Goal: Transaction & Acquisition: Purchase product/service

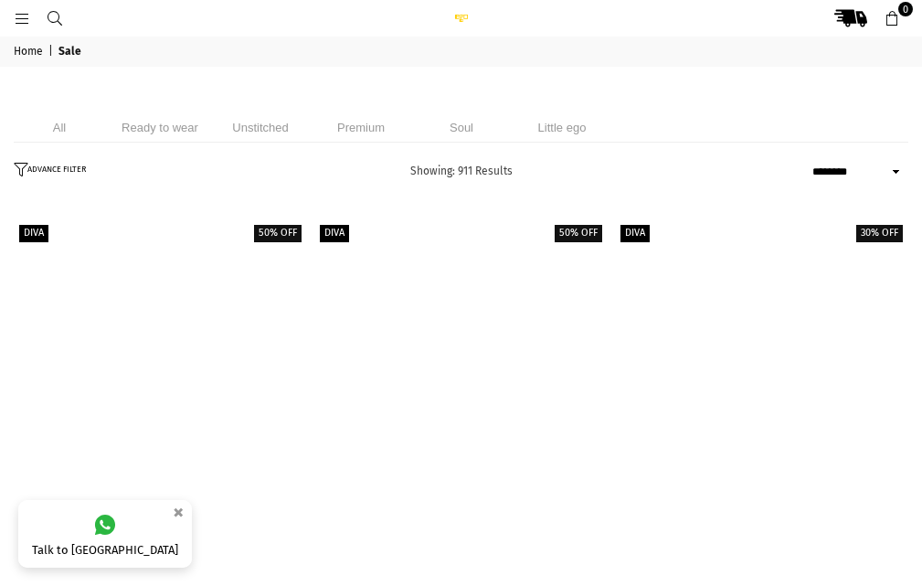
select select "******"
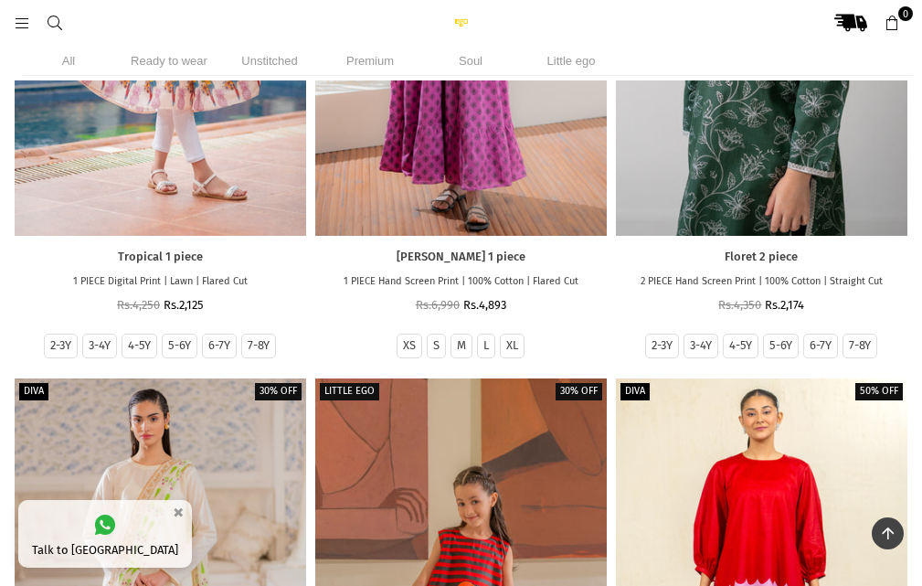
scroll to position [2148, 0]
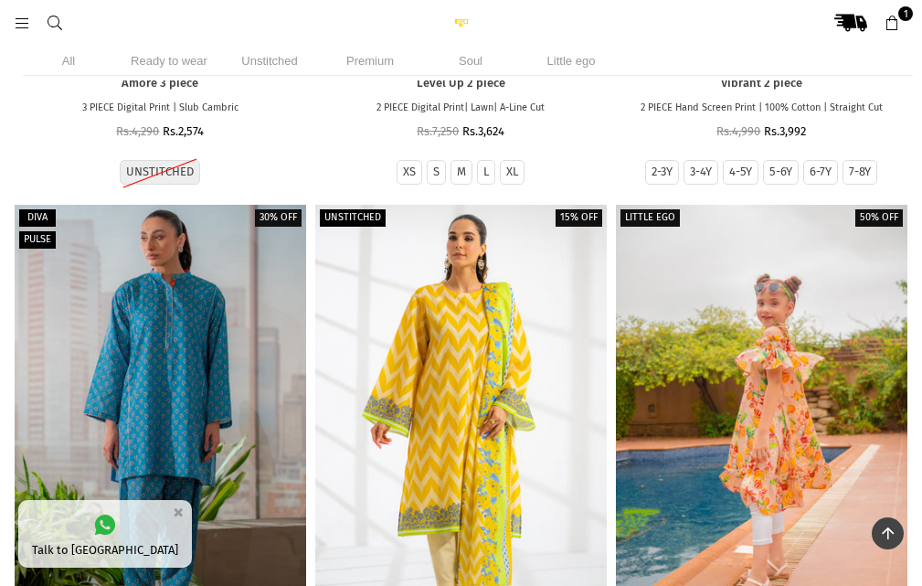
scroll to position [8251, 0]
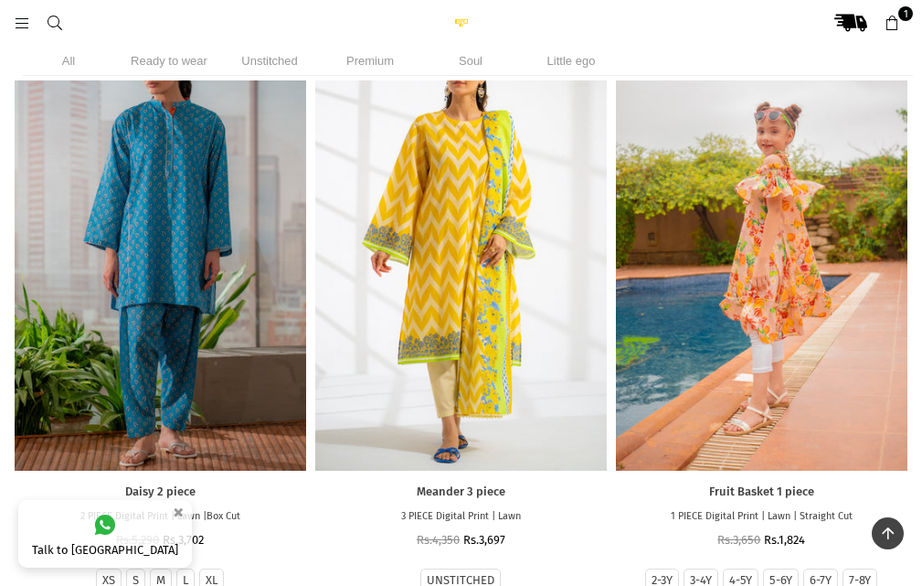
click at [687, 390] on div at bounding box center [762, 251] width 292 height 437
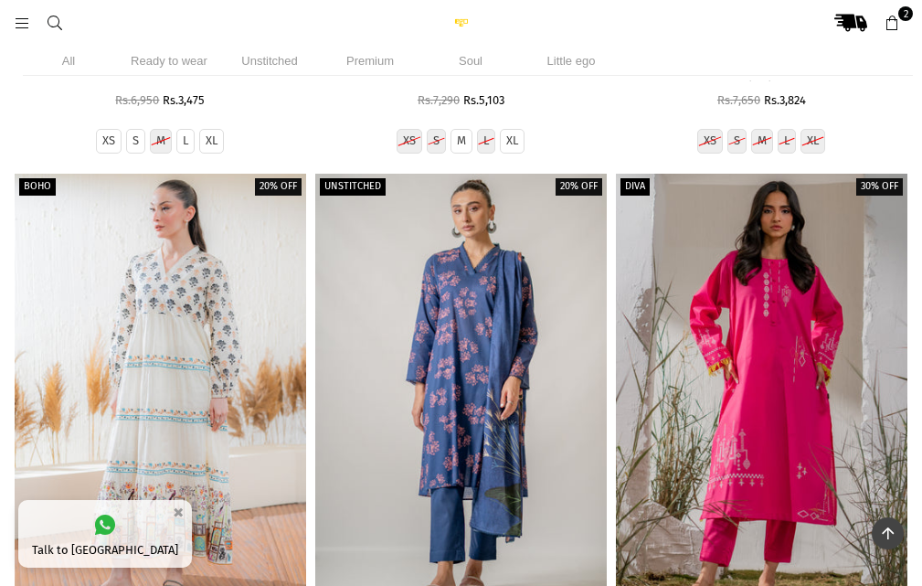
scroll to position [22050, 0]
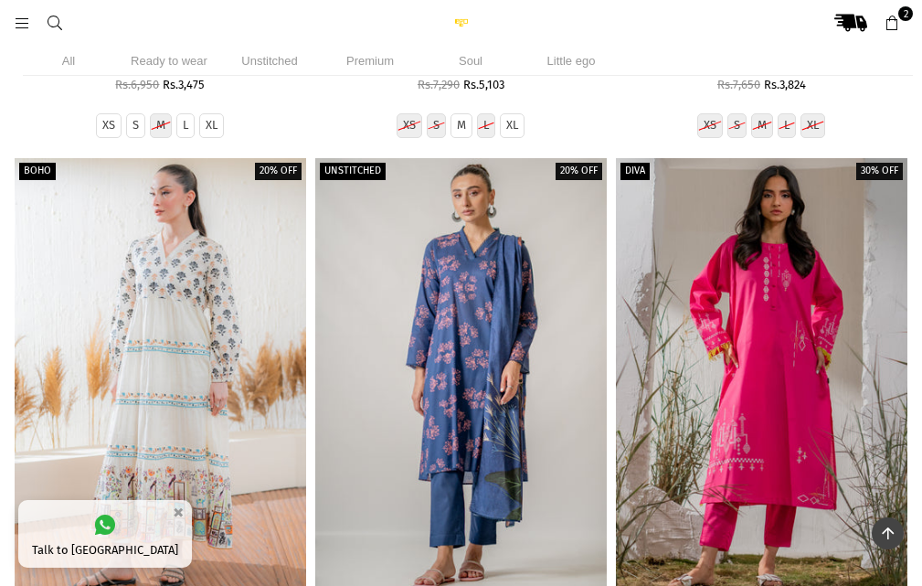
click at [159, 458] on div at bounding box center [161, 376] width 292 height 437
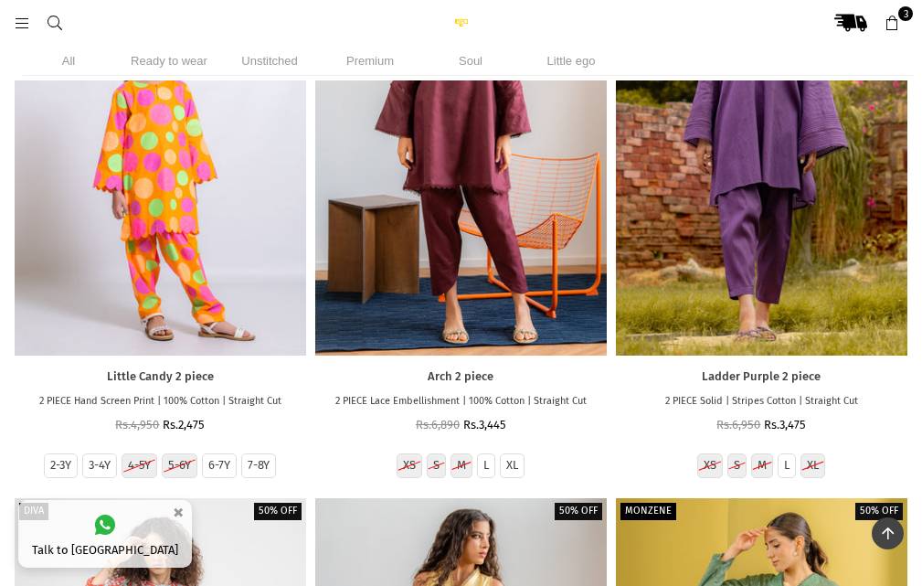
scroll to position [51204, 0]
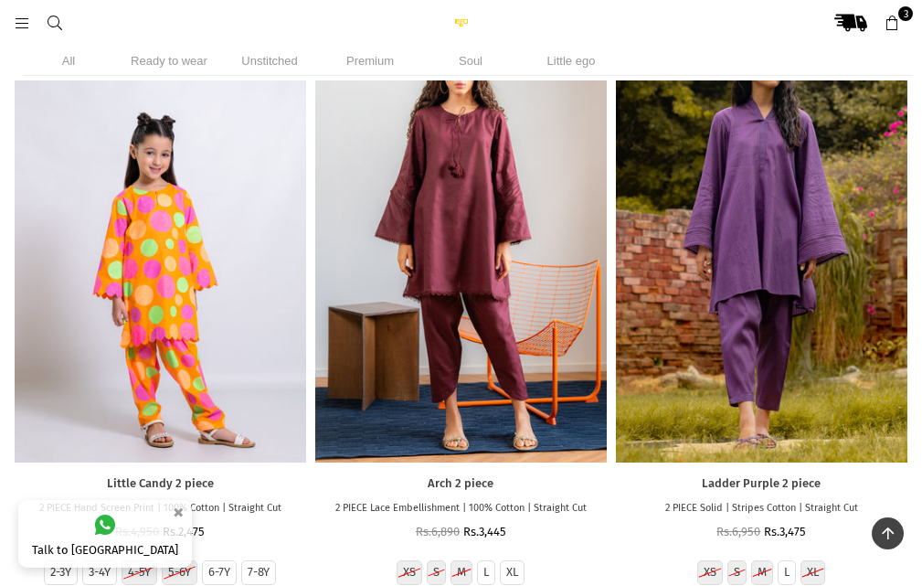
click at [149, 245] on div at bounding box center [161, 243] width 292 height 437
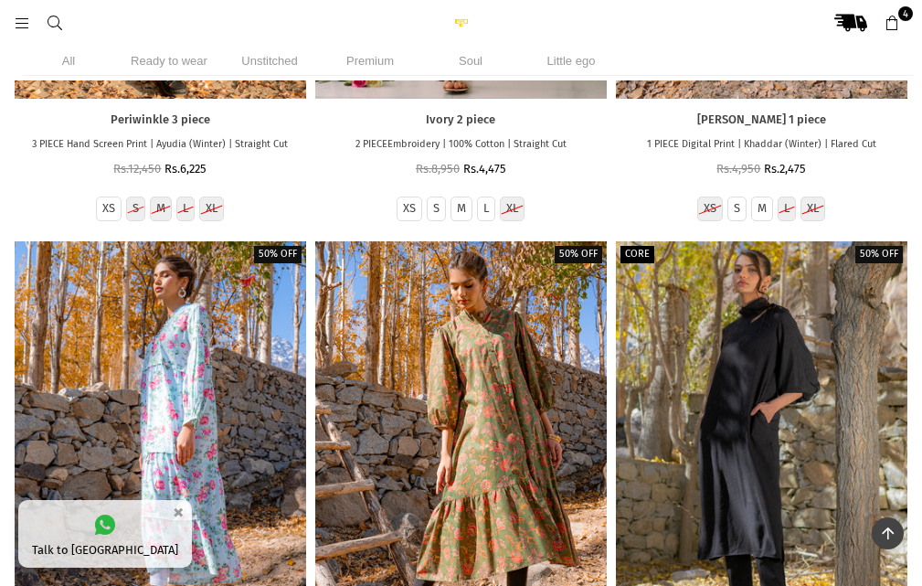
scroll to position [70443, 0]
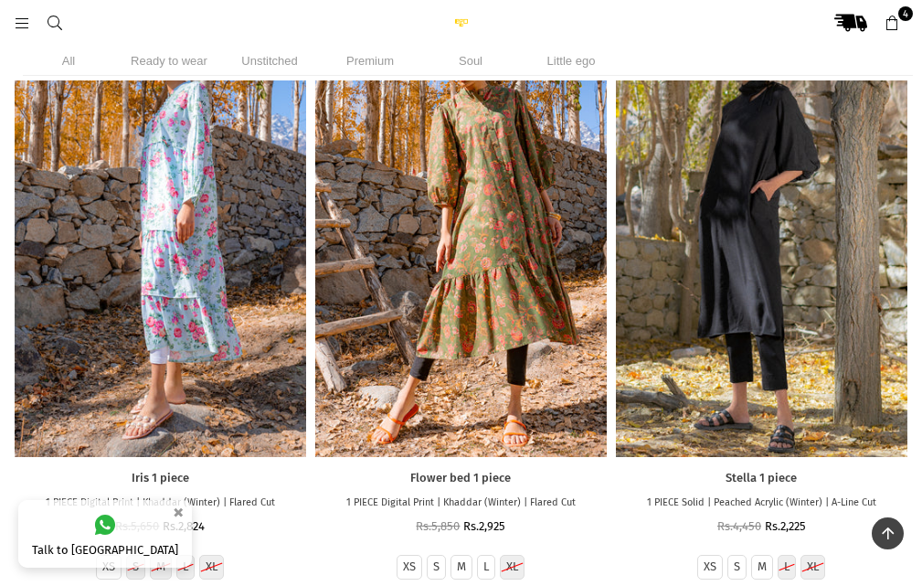
click at [404, 393] on div at bounding box center [461, 237] width 292 height 437
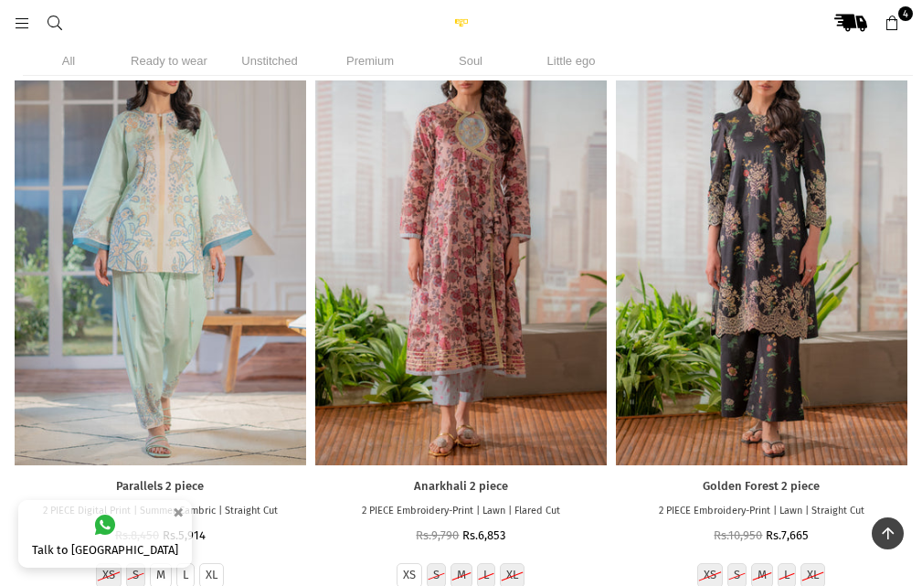
scroll to position [114977, 0]
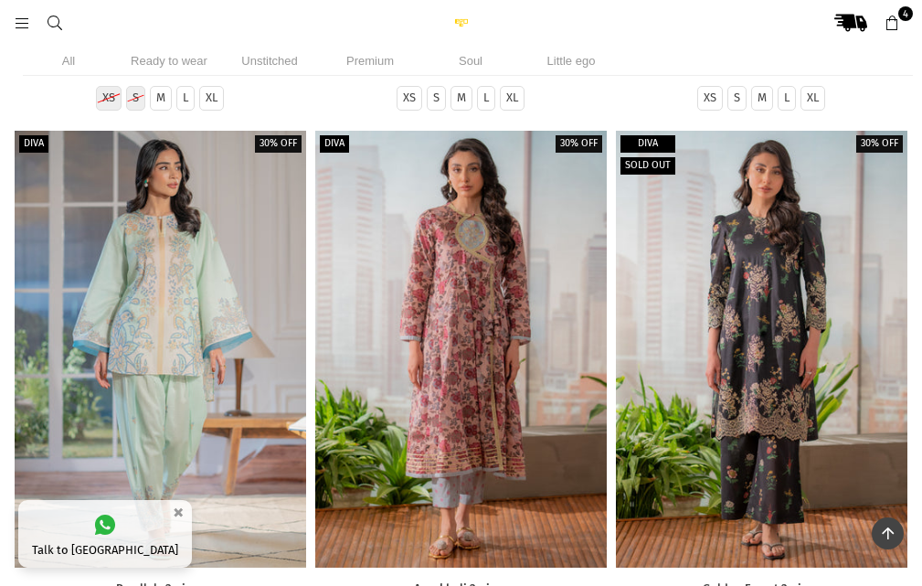
click at [851, 460] on div at bounding box center [762, 349] width 292 height 437
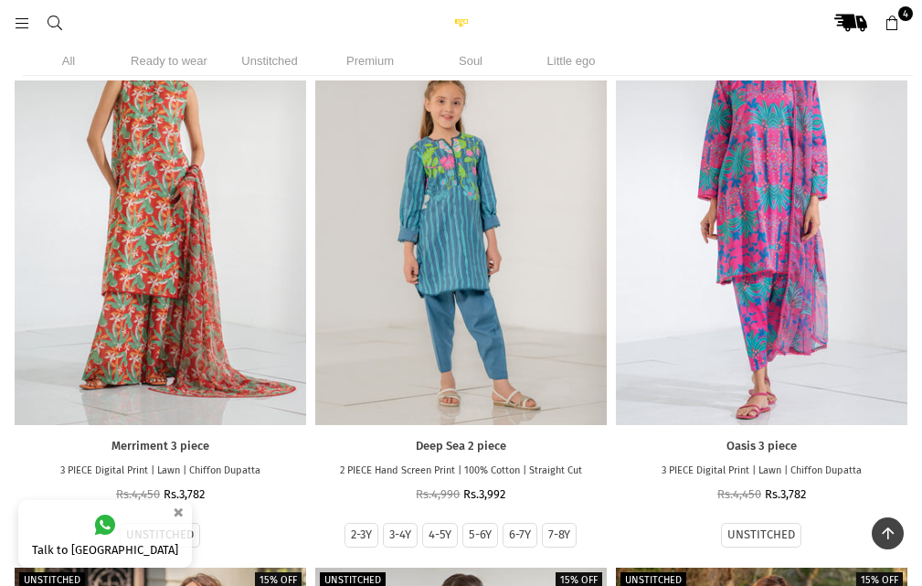
scroll to position [127344, 0]
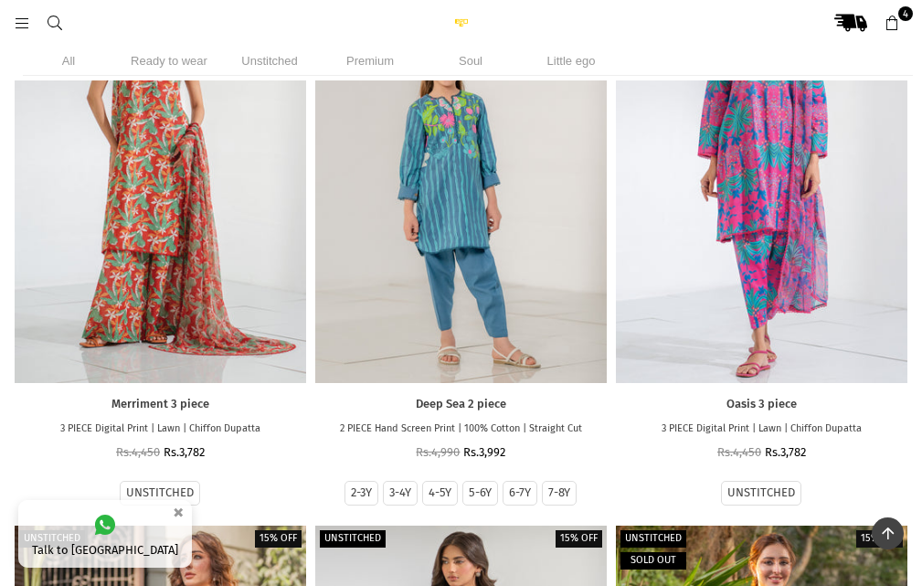
click at [476, 284] on div at bounding box center [461, 163] width 292 height 437
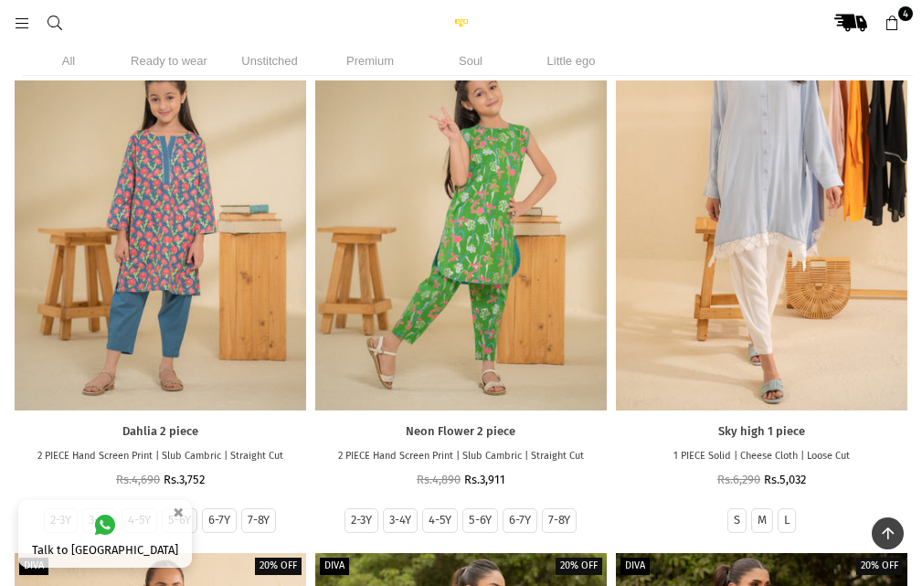
scroll to position [141220, 0]
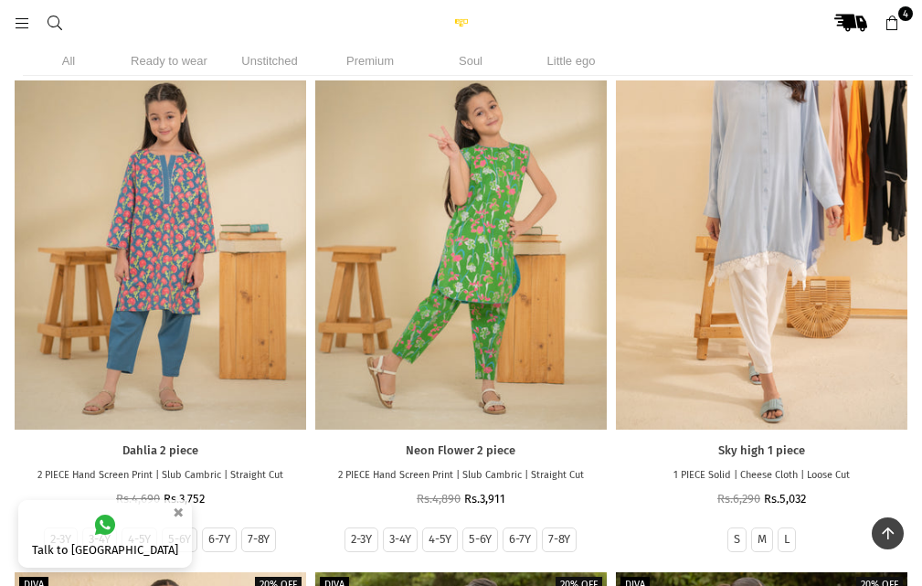
click at [445, 280] on div at bounding box center [461, 211] width 292 height 437
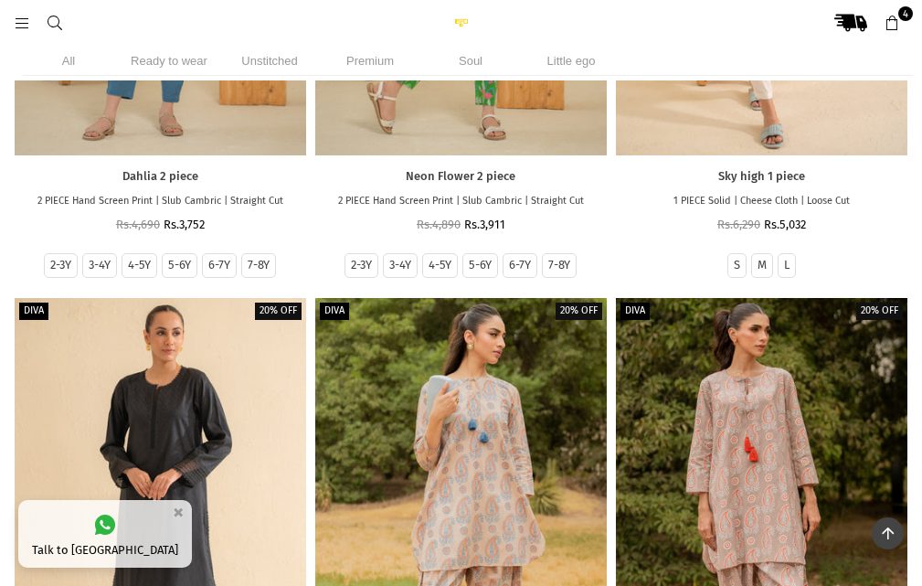
scroll to position [141312, 0]
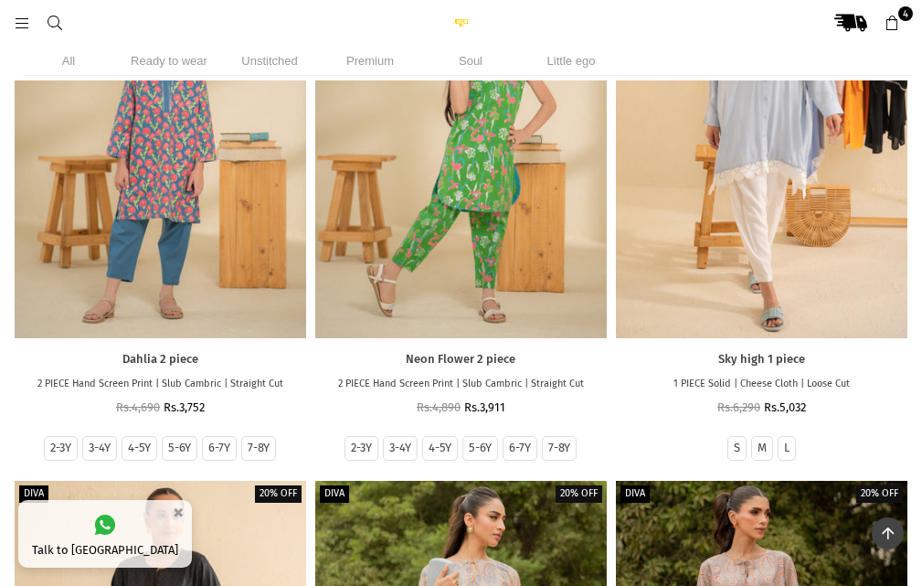
click at [126, 250] on div at bounding box center [161, 119] width 292 height 437
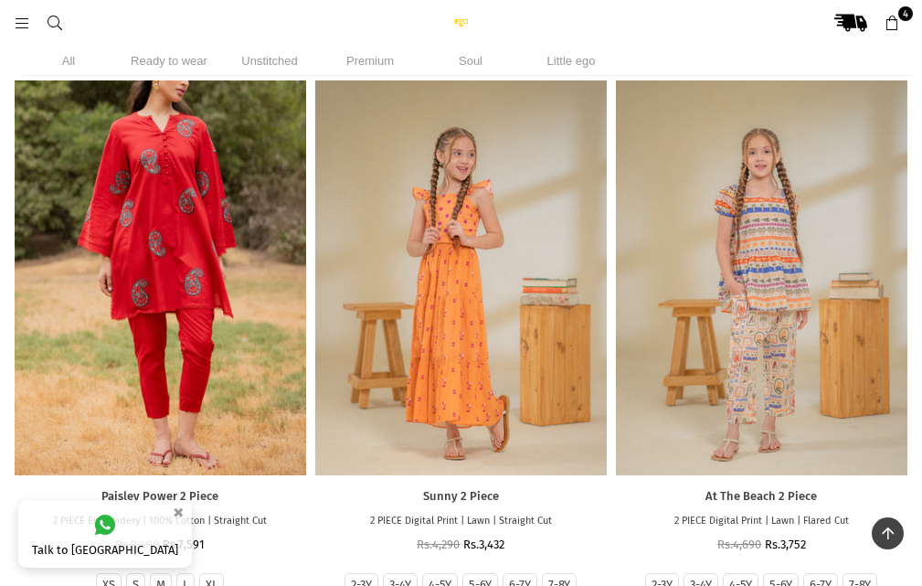
scroll to position [146340, 0]
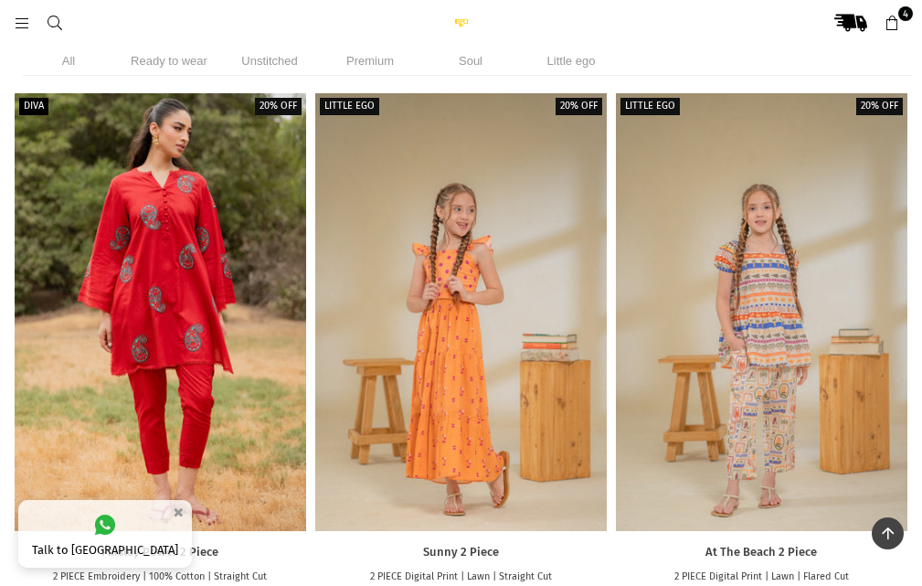
click at [716, 480] on div at bounding box center [762, 311] width 292 height 437
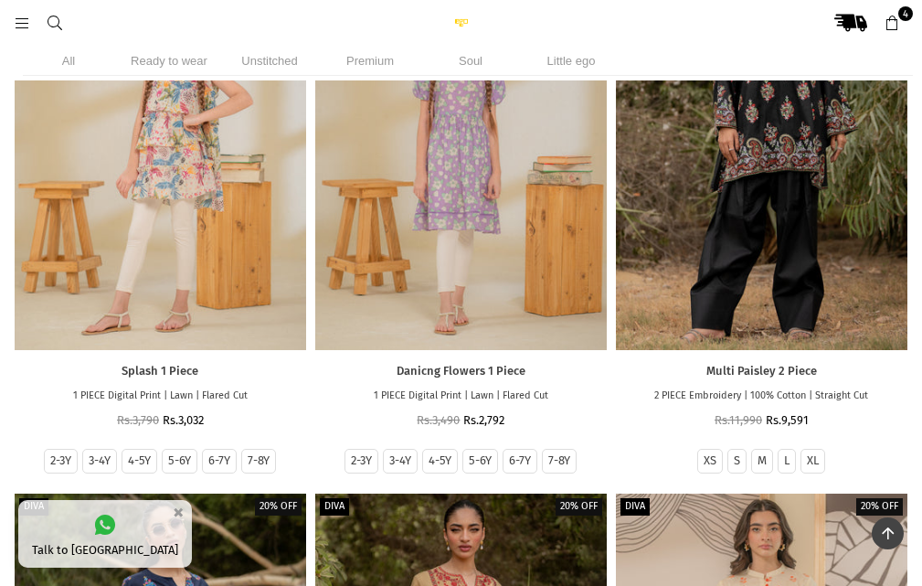
scroll to position [147009, 0]
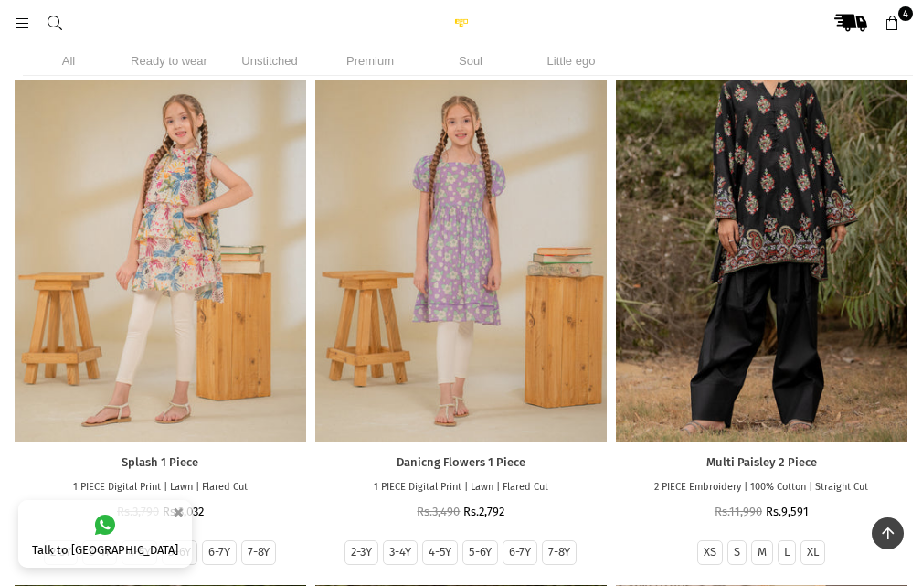
click at [121, 358] on div at bounding box center [161, 223] width 292 height 437
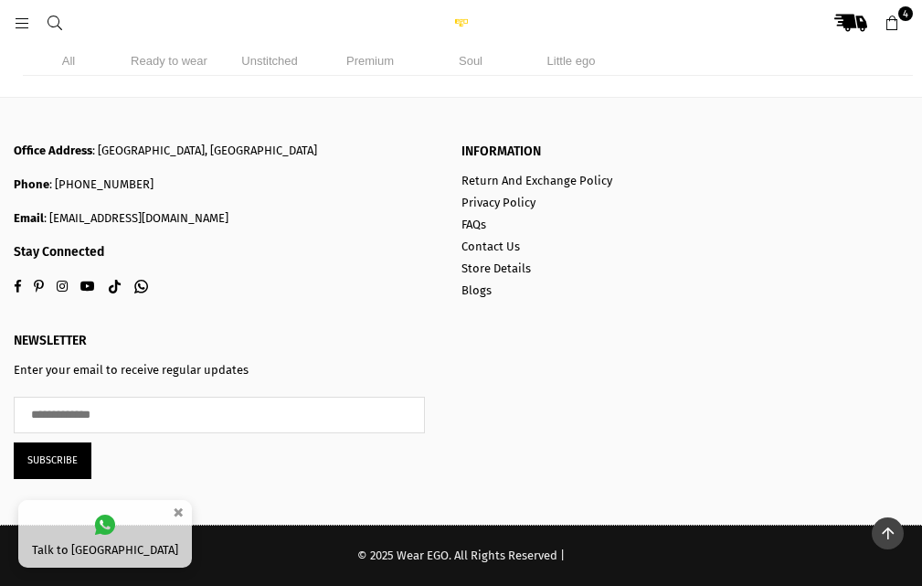
scroll to position [162048, 0]
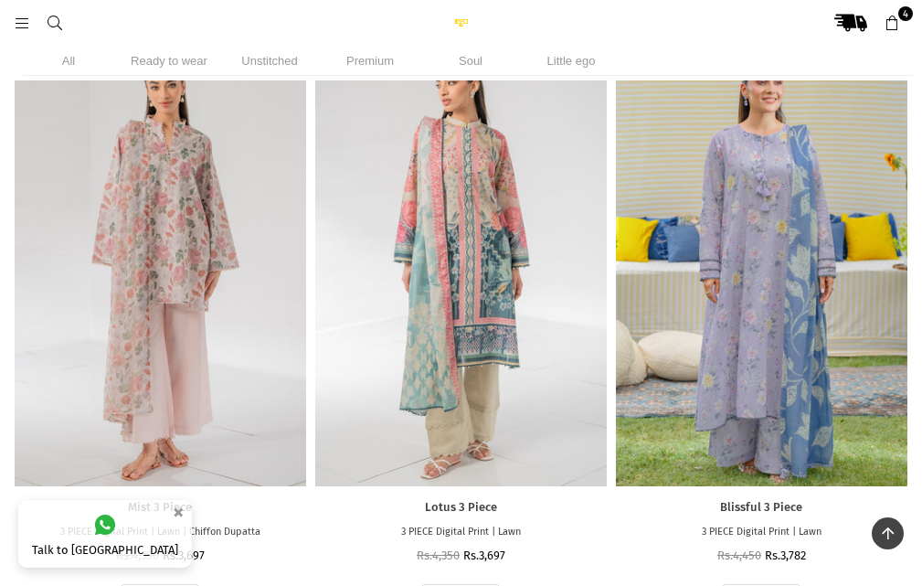
click at [901, 22] on link "4" at bounding box center [892, 22] width 33 height 33
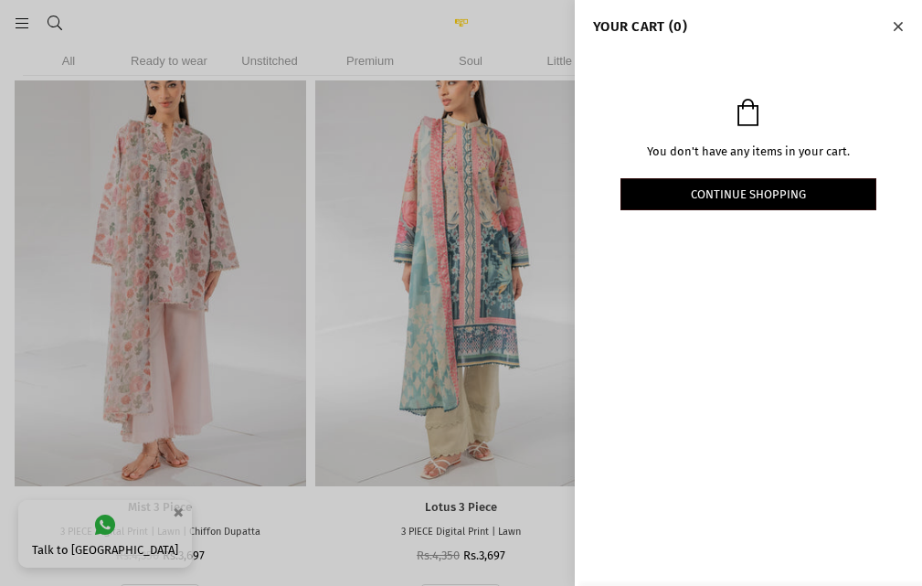
click at [755, 127] on div "You don't have any items in your cart. Continue shopping" at bounding box center [748, 163] width 347 height 221
click at [744, 120] on icon "YOUR CART" at bounding box center [749, 112] width 22 height 27
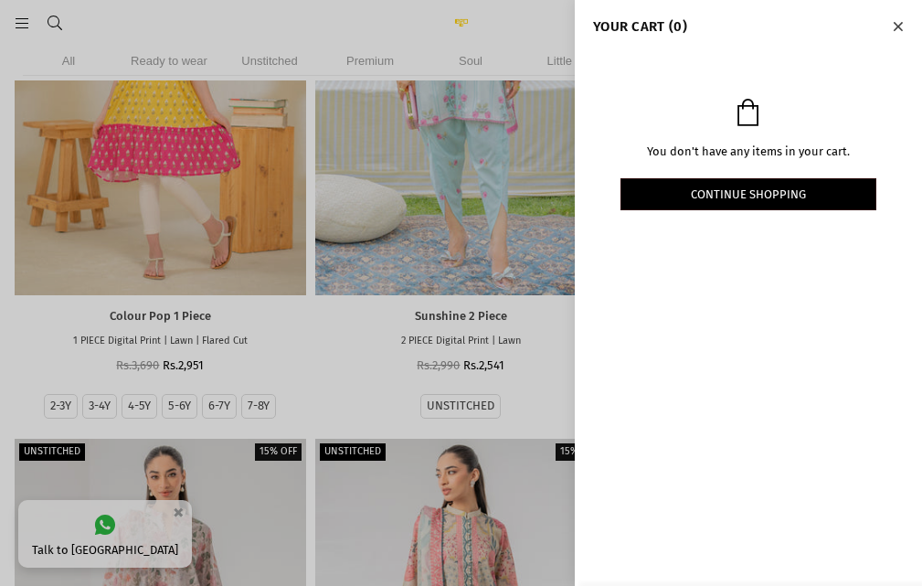
scroll to position [161591, 0]
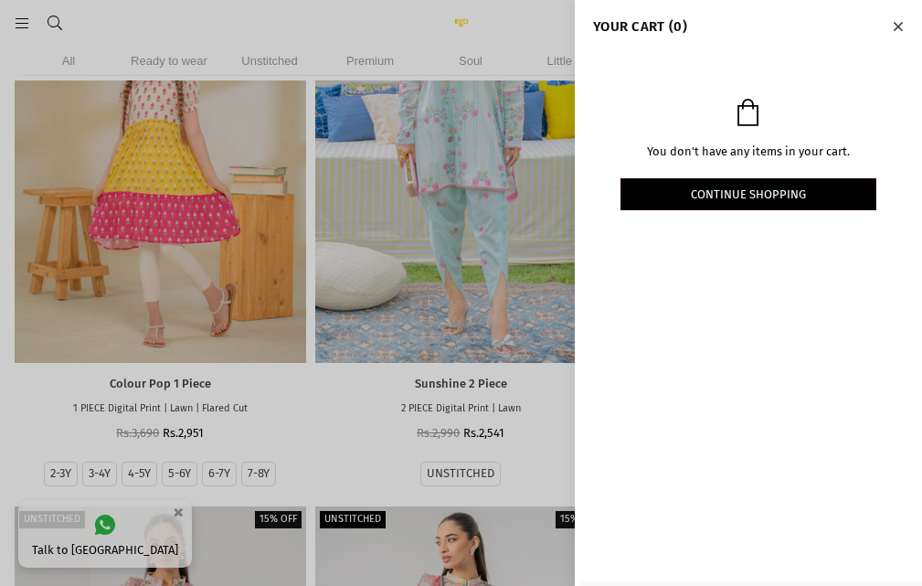
click at [710, 152] on p "You don't have any items in your cart." at bounding box center [749, 152] width 256 height 16
click at [739, 137] on div "You don't have any items in your cart. Continue shopping" at bounding box center [748, 163] width 347 height 221
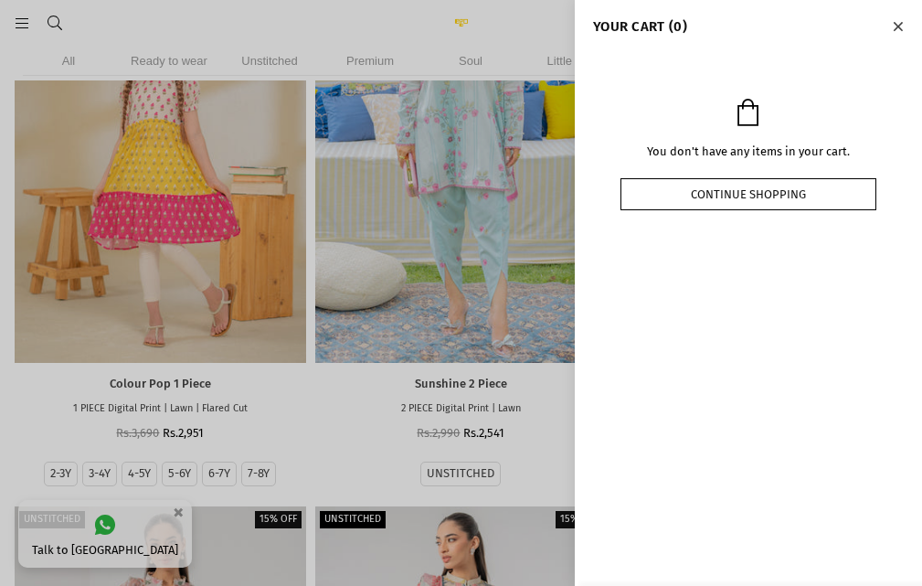
click at [741, 204] on link "Continue shopping" at bounding box center [749, 194] width 256 height 32
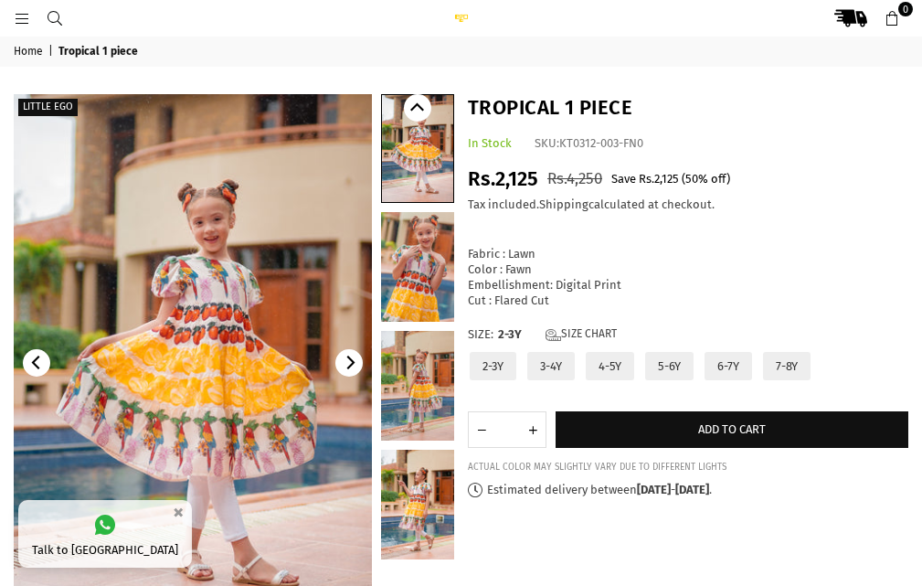
click at [775, 367] on label "7-8Y" at bounding box center [786, 366] width 51 height 32
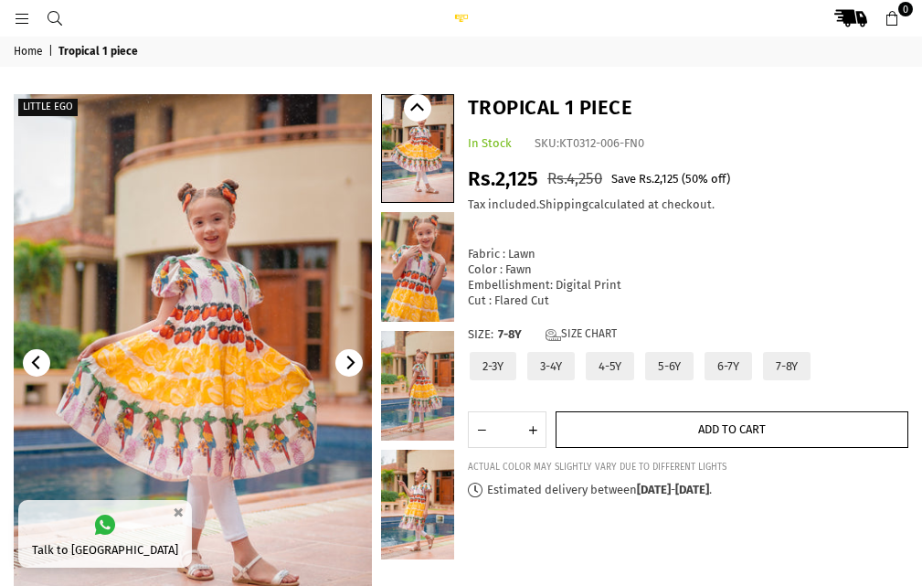
click at [717, 423] on span "Add to cart" at bounding box center [732, 429] width 68 height 14
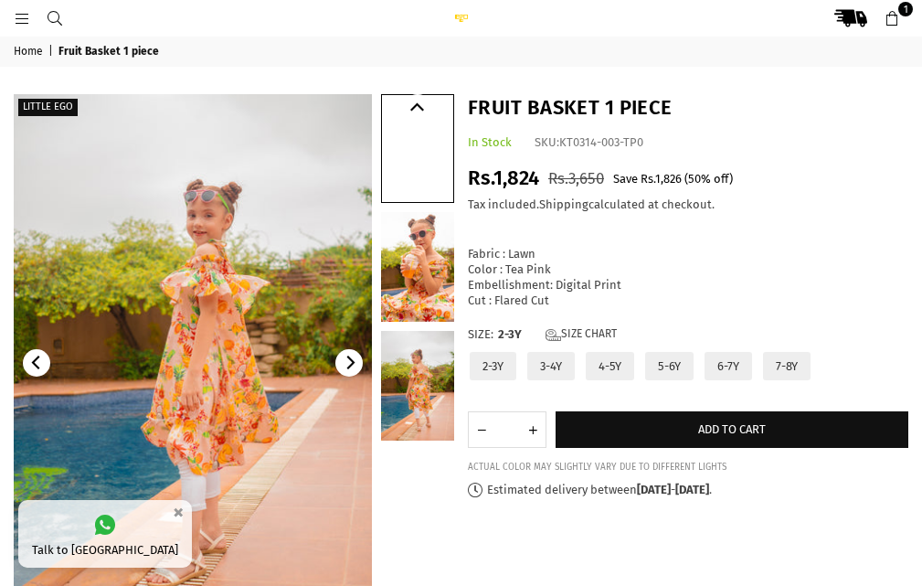
scroll to position [229, 0]
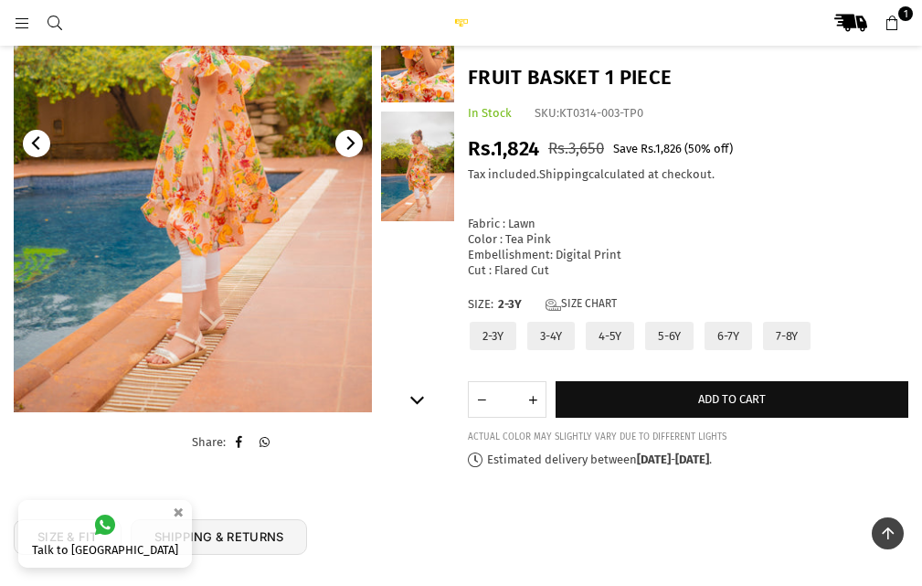
click at [357, 147] on button "Next" at bounding box center [348, 143] width 27 height 27
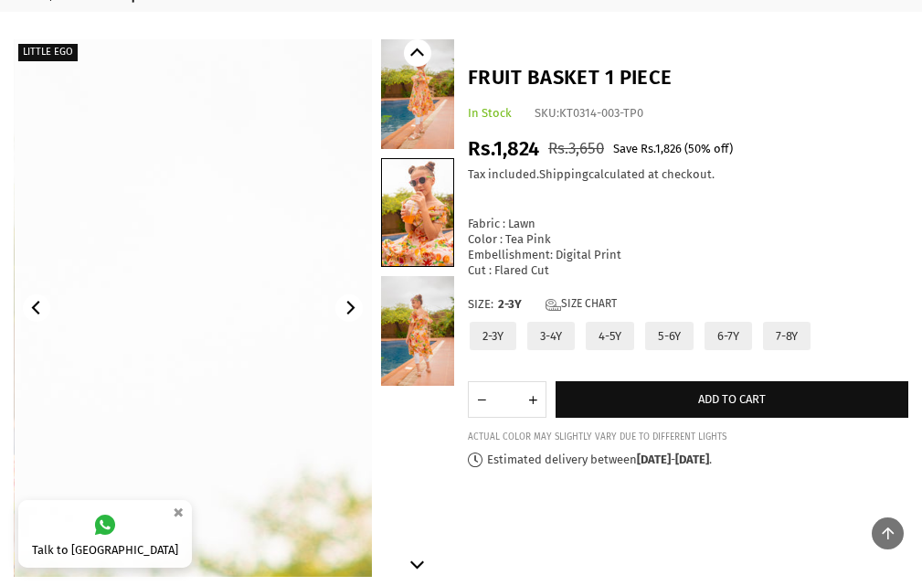
scroll to position [46, 0]
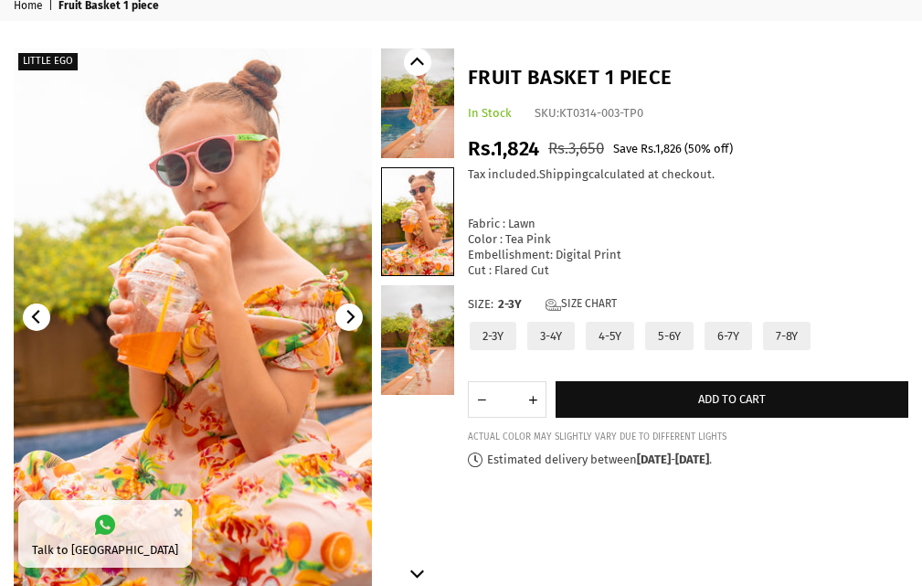
click at [347, 325] on button "Next" at bounding box center [348, 316] width 27 height 27
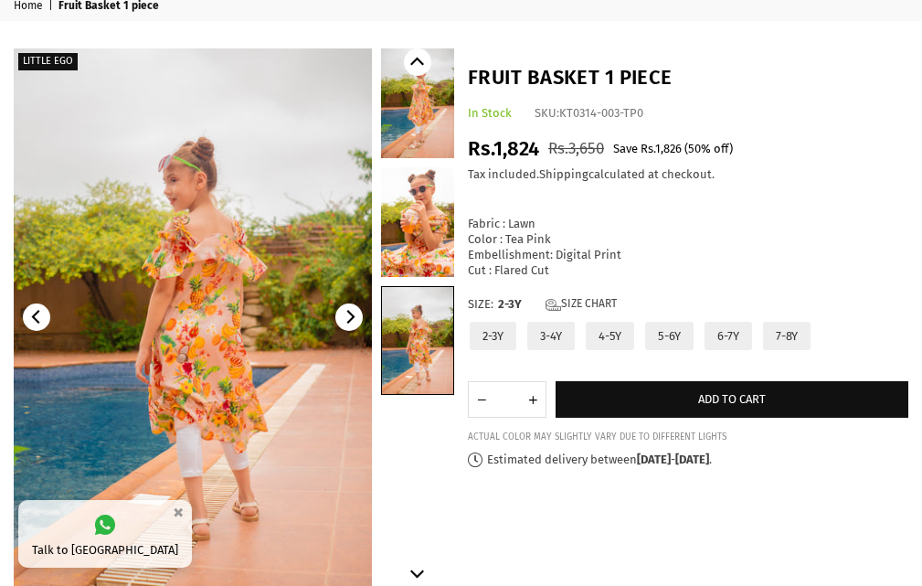
click at [785, 341] on label "7-8Y" at bounding box center [786, 336] width 51 height 32
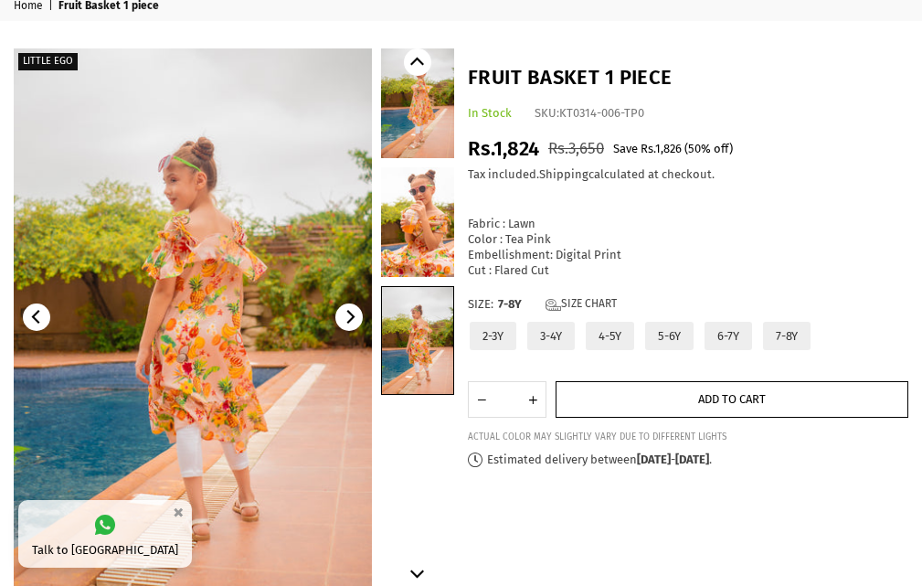
click at [587, 407] on button "Add to cart" at bounding box center [732, 399] width 353 height 37
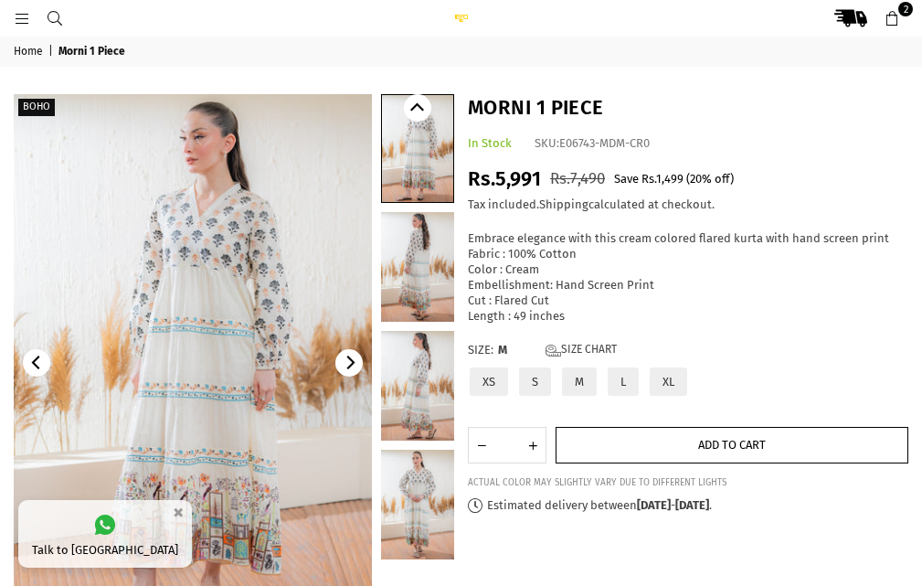
click at [596, 444] on button "Add to cart" at bounding box center [732, 445] width 353 height 37
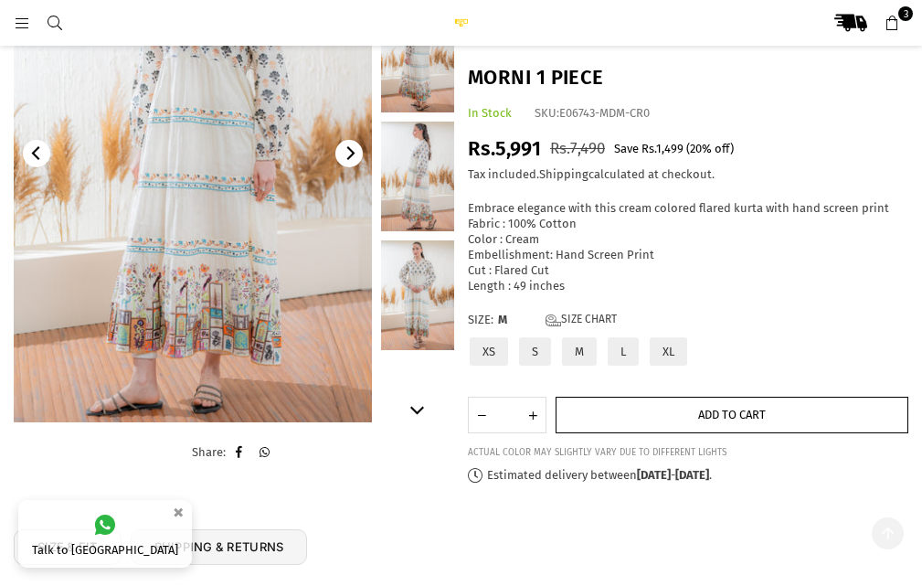
scroll to position [229, 0]
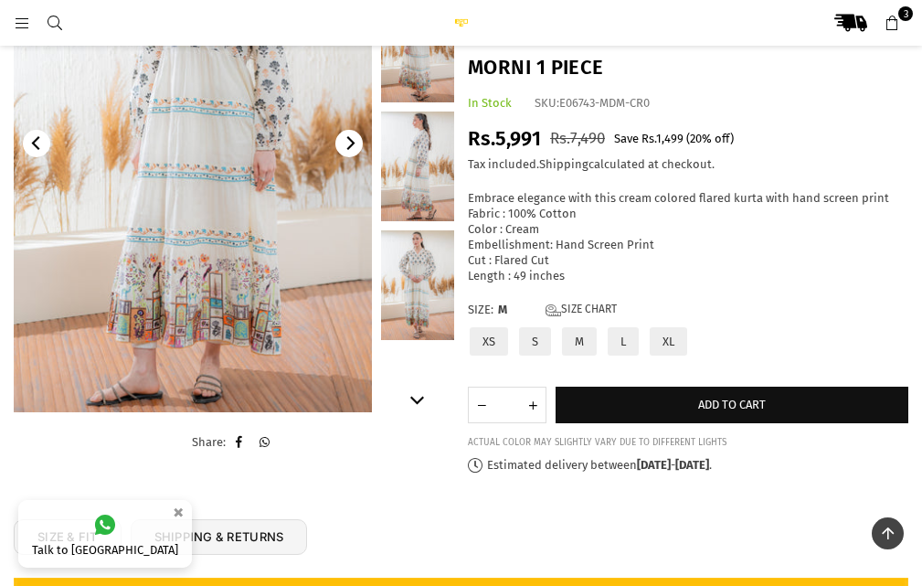
click at [894, 30] on icon at bounding box center [892, 24] width 16 height 16
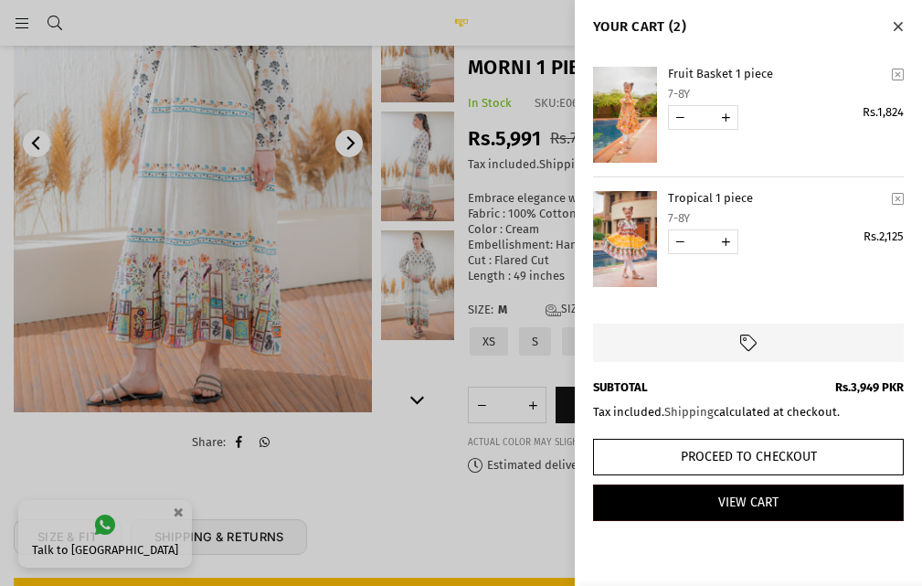
click at [371, 475] on div at bounding box center [461, 293] width 922 height 586
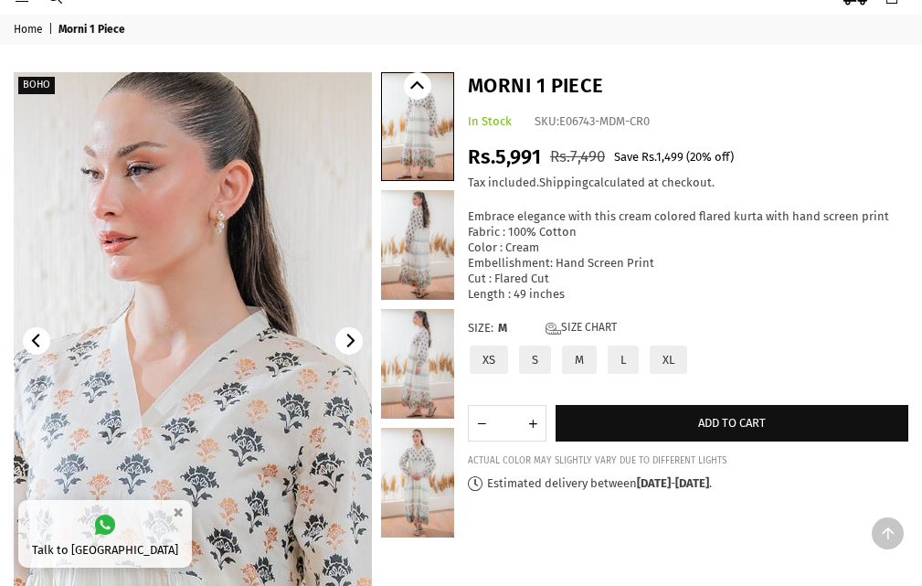
scroll to position [0, 0]
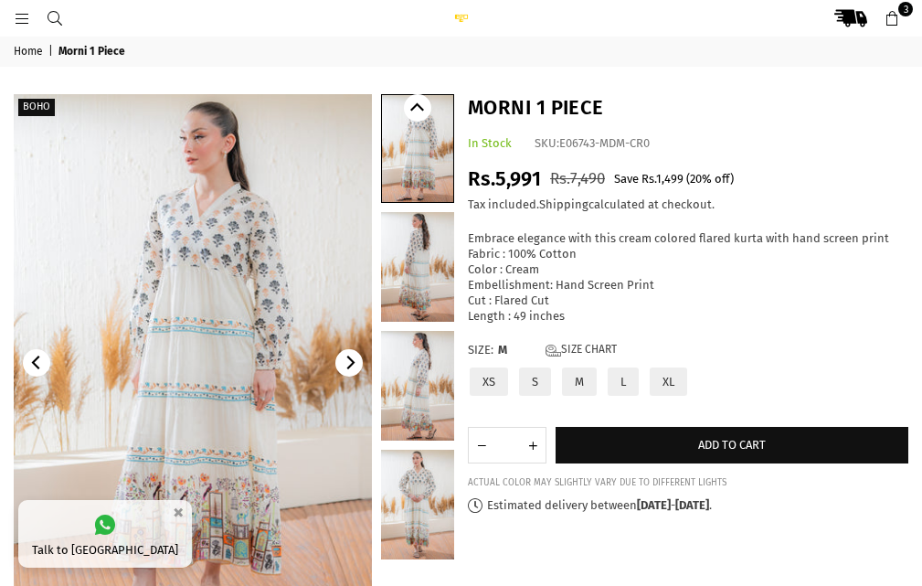
click at [895, 26] on icon at bounding box center [892, 19] width 16 height 16
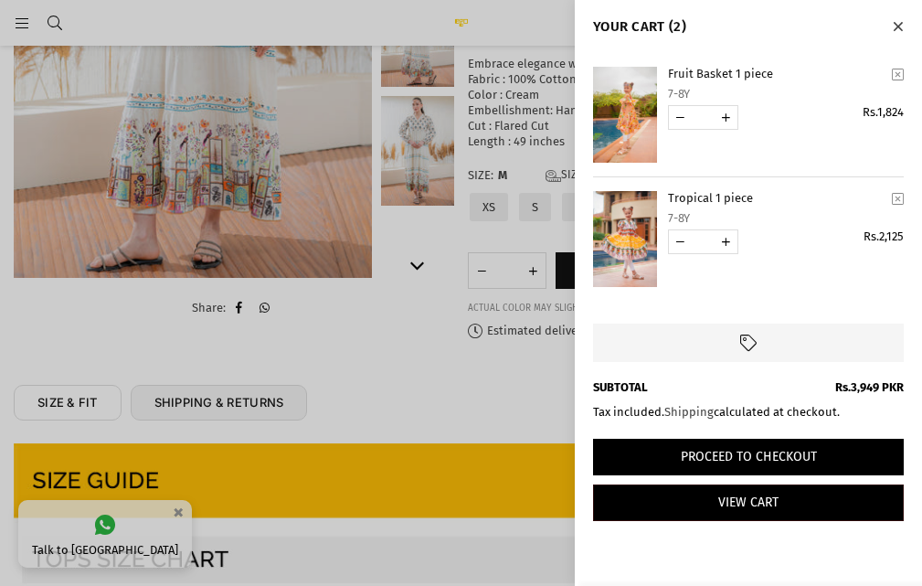
scroll to position [320, 0]
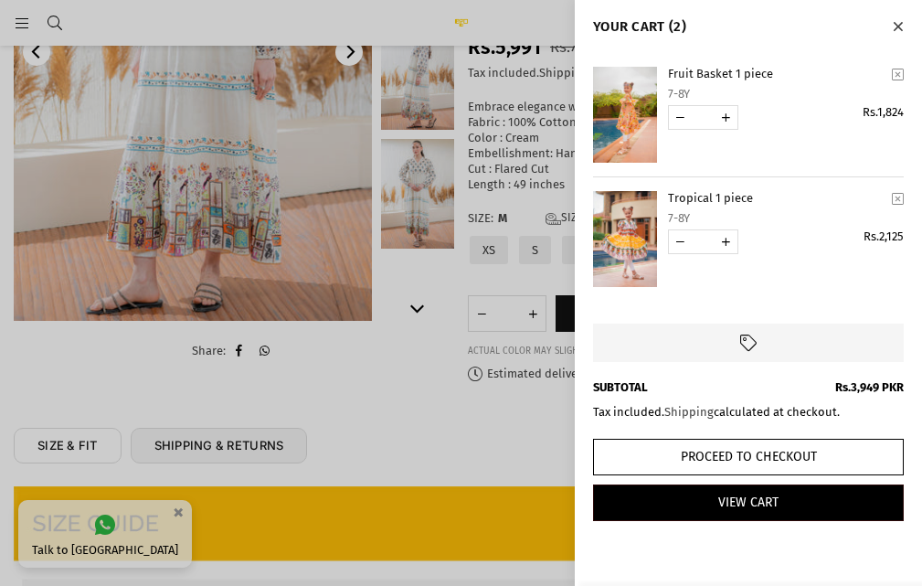
click at [895, 33] on icon "Close" at bounding box center [898, 27] width 10 height 14
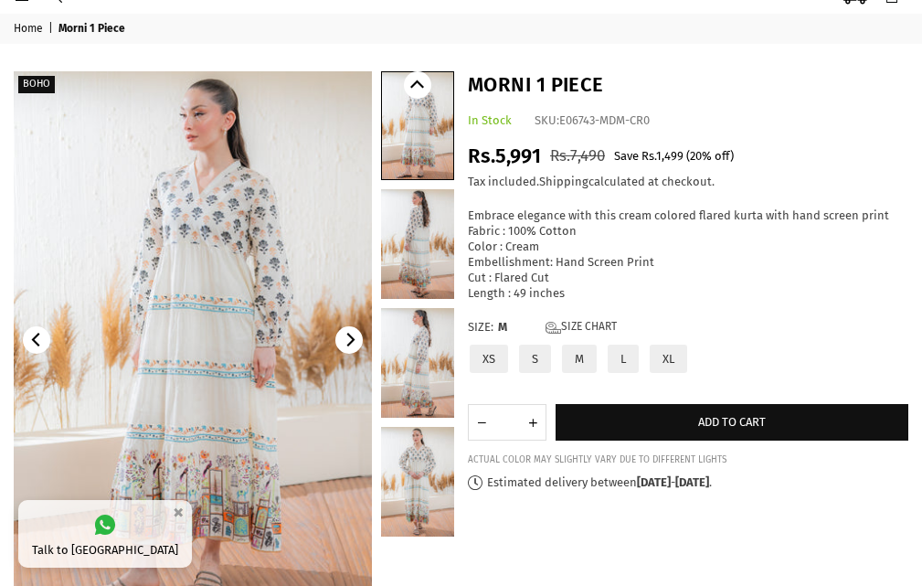
scroll to position [0, 0]
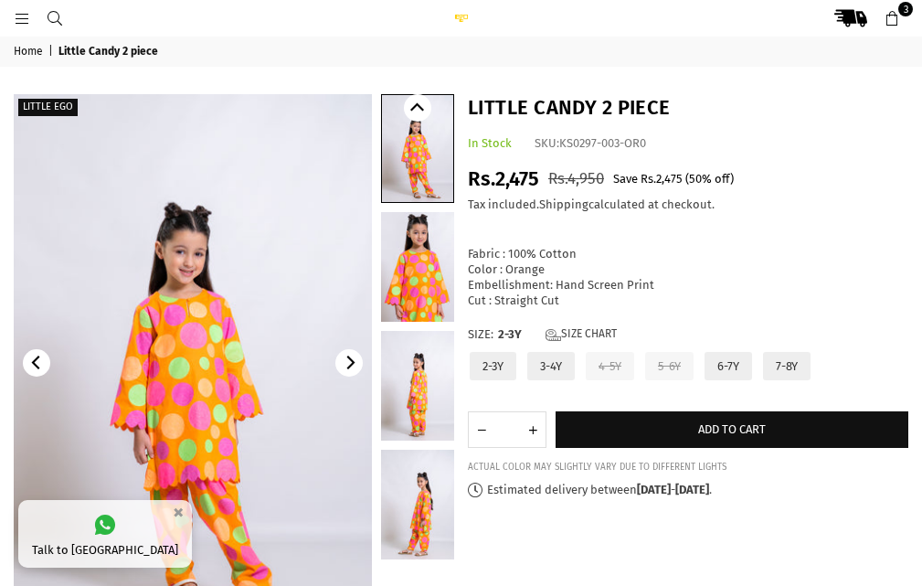
click at [783, 366] on label "7-8Y" at bounding box center [786, 366] width 51 height 32
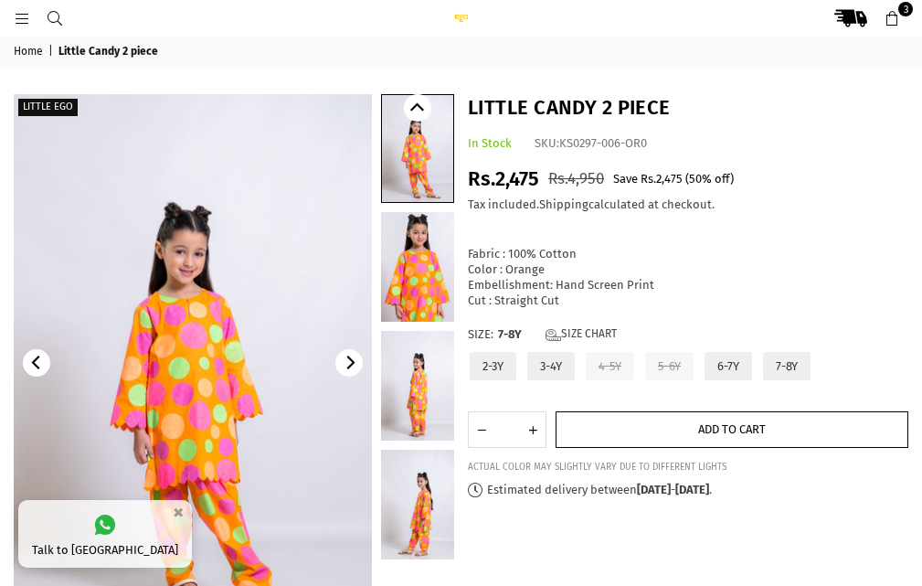
click at [761, 428] on span "Add to cart" at bounding box center [732, 429] width 68 height 14
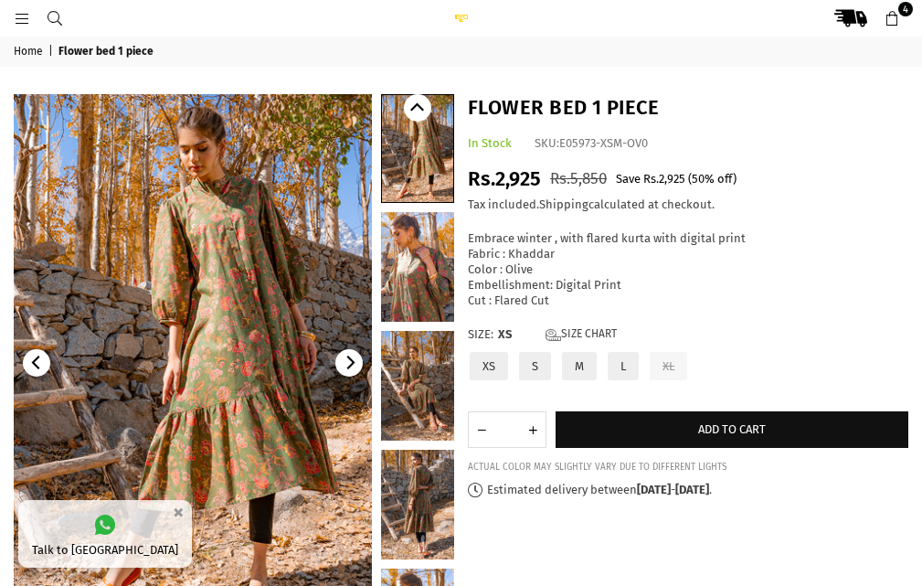
click at [415, 260] on link at bounding box center [417, 267] width 73 height 110
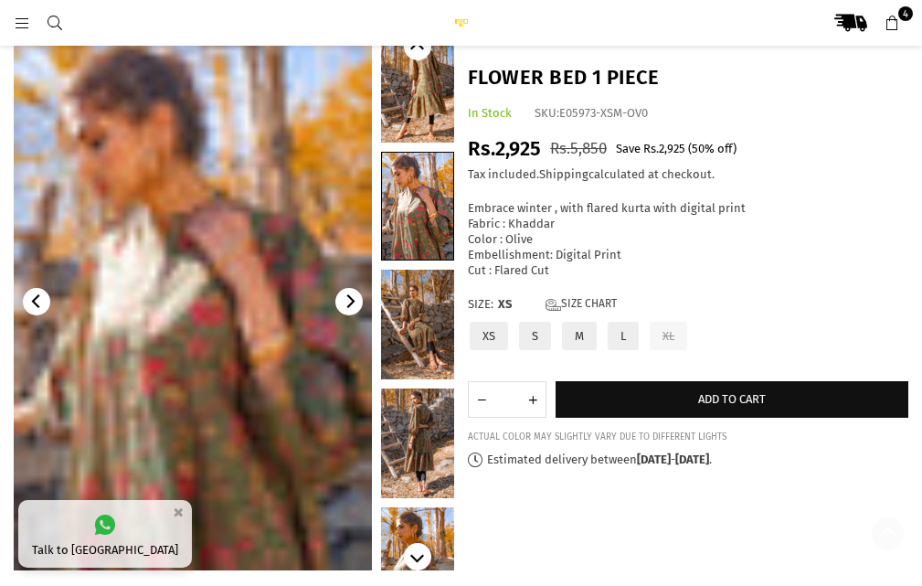
scroll to position [229, 0]
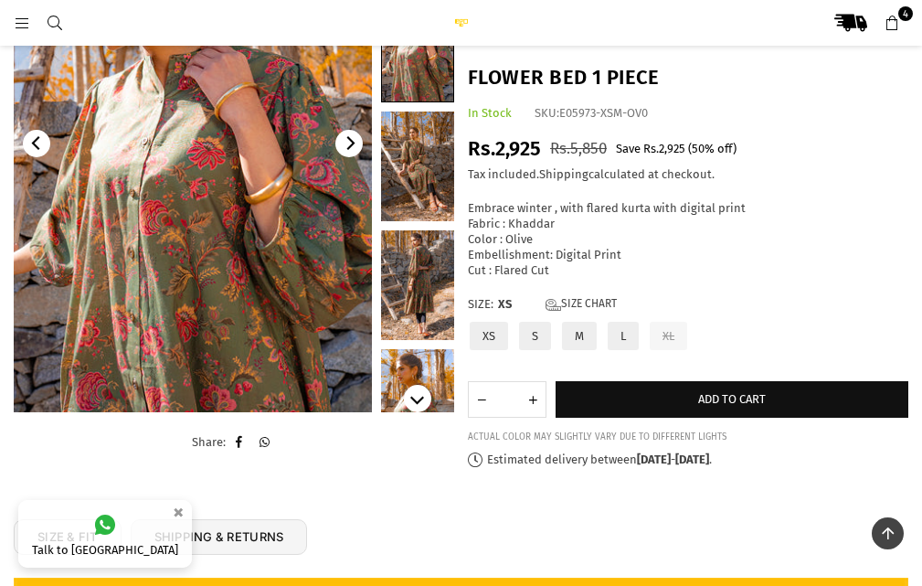
click at [410, 192] on link at bounding box center [417, 167] width 73 height 110
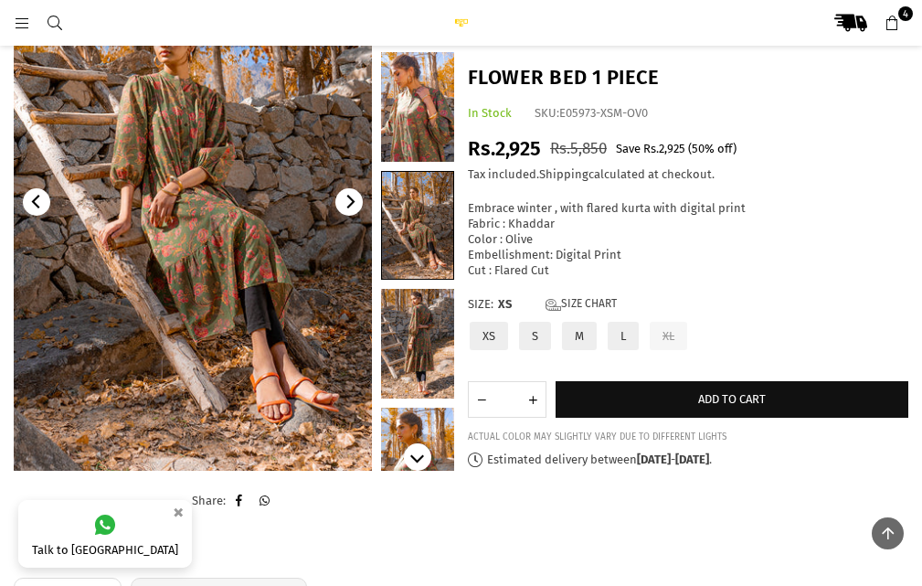
scroll to position [137, 0]
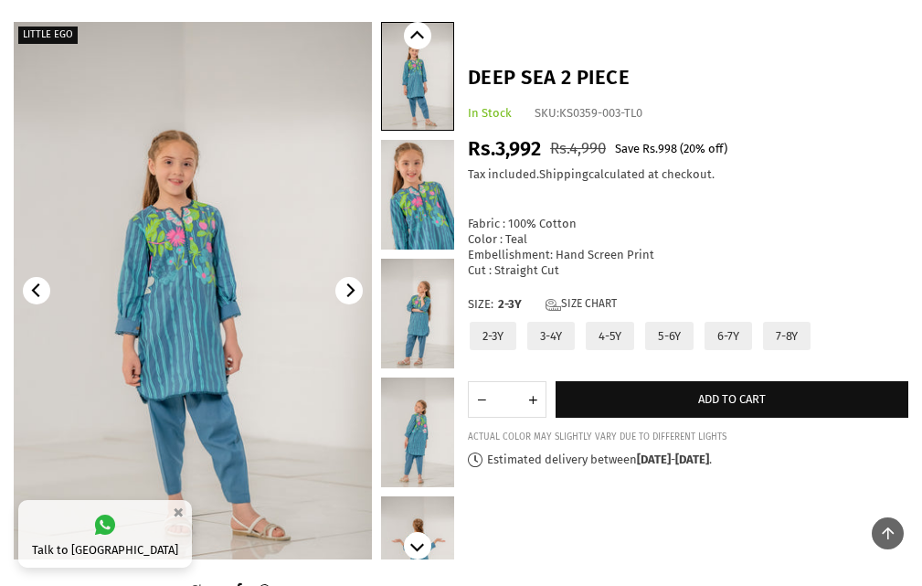
scroll to position [46, 0]
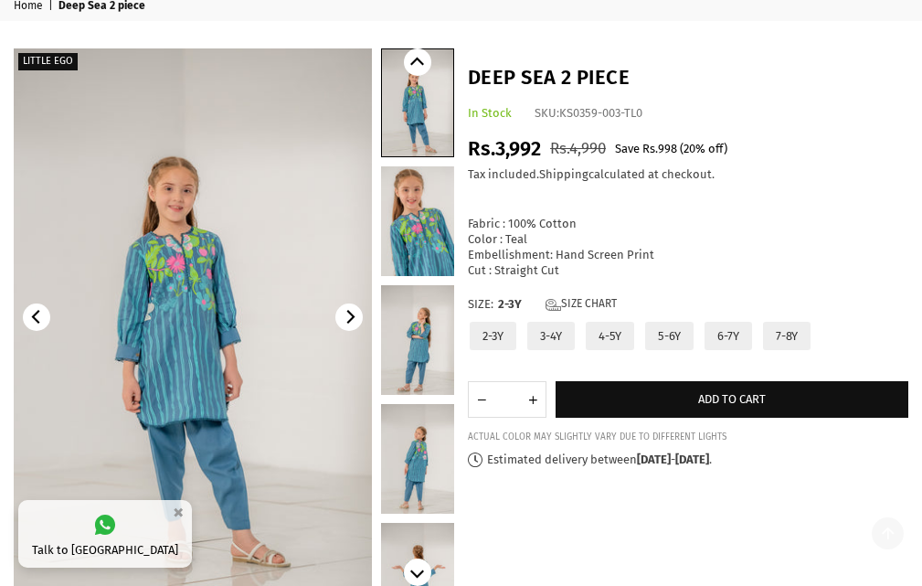
click at [244, 361] on img at bounding box center [193, 316] width 358 height 537
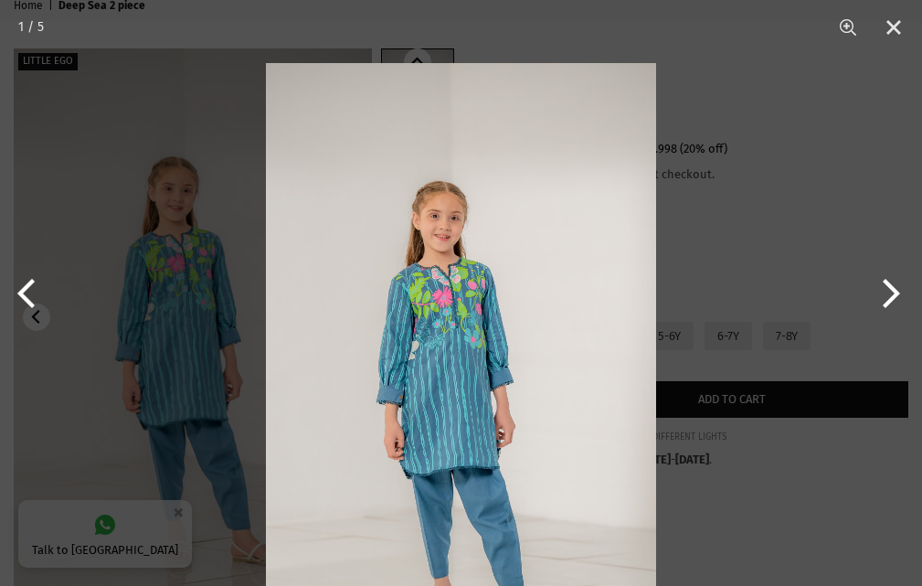
click at [455, 400] on img at bounding box center [461, 356] width 390 height 586
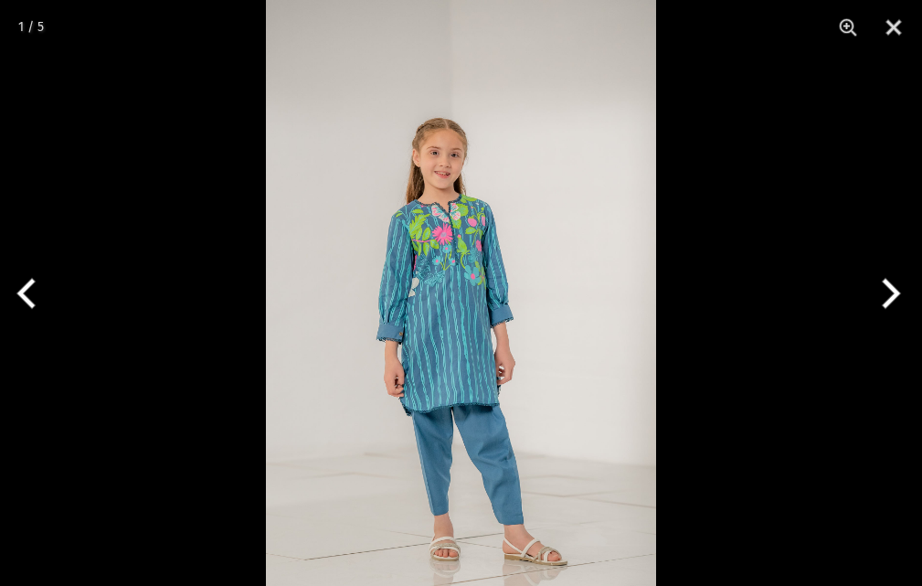
click at [14, 293] on button "Previous" at bounding box center [34, 293] width 69 height 91
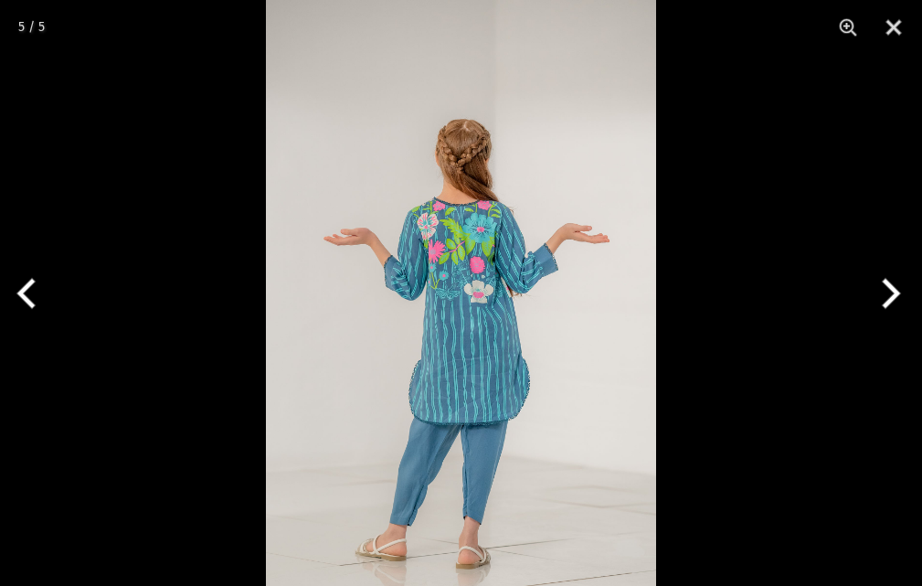
click at [14, 293] on button "Previous" at bounding box center [34, 293] width 69 height 91
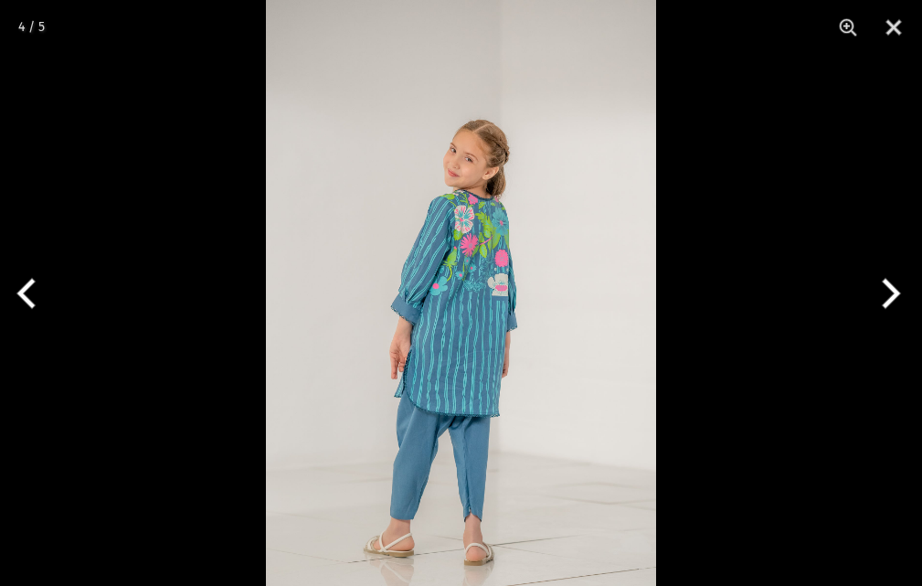
click at [14, 293] on button "Previous" at bounding box center [34, 293] width 69 height 91
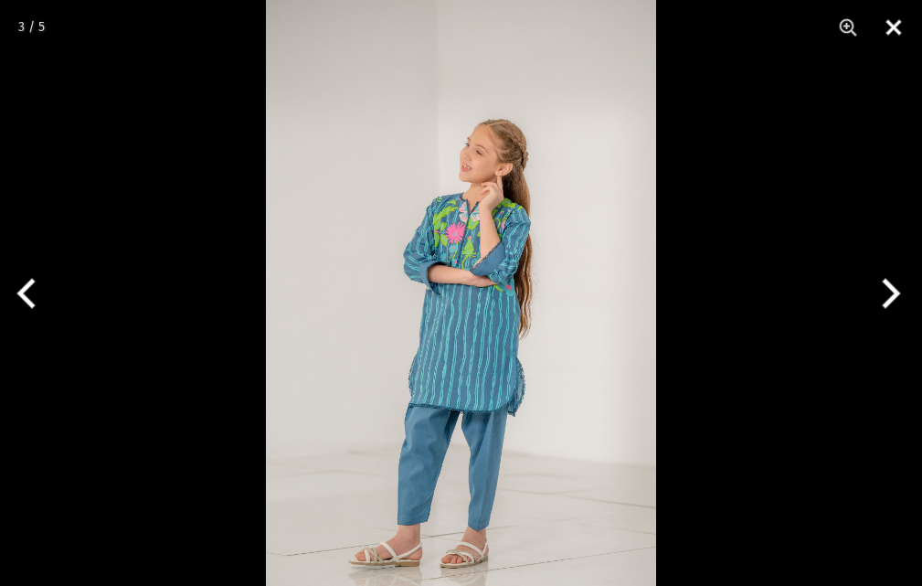
click at [894, 32] on button "Close" at bounding box center [894, 27] width 46 height 55
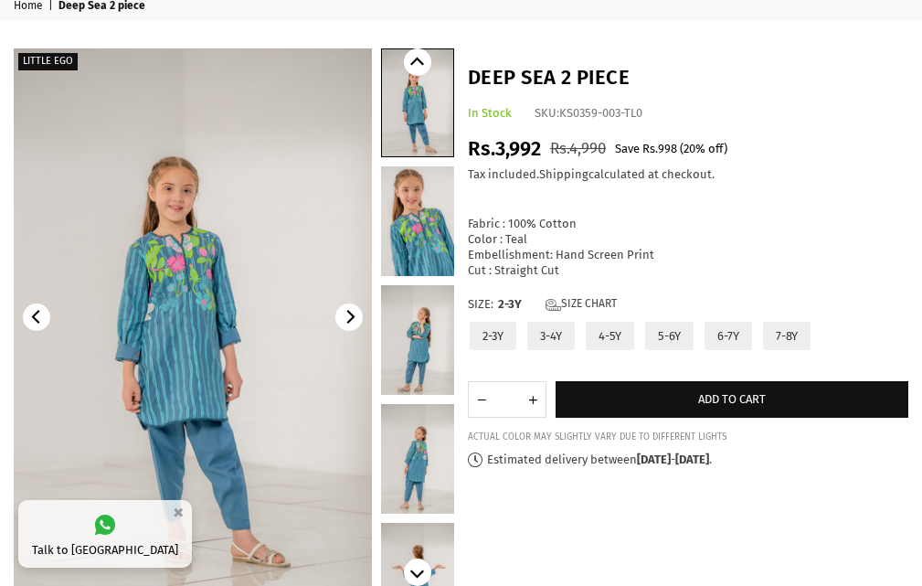
click at [807, 339] on label "7-8Y" at bounding box center [786, 336] width 51 height 32
click at [782, 335] on label "7-8Y" at bounding box center [786, 336] width 51 height 32
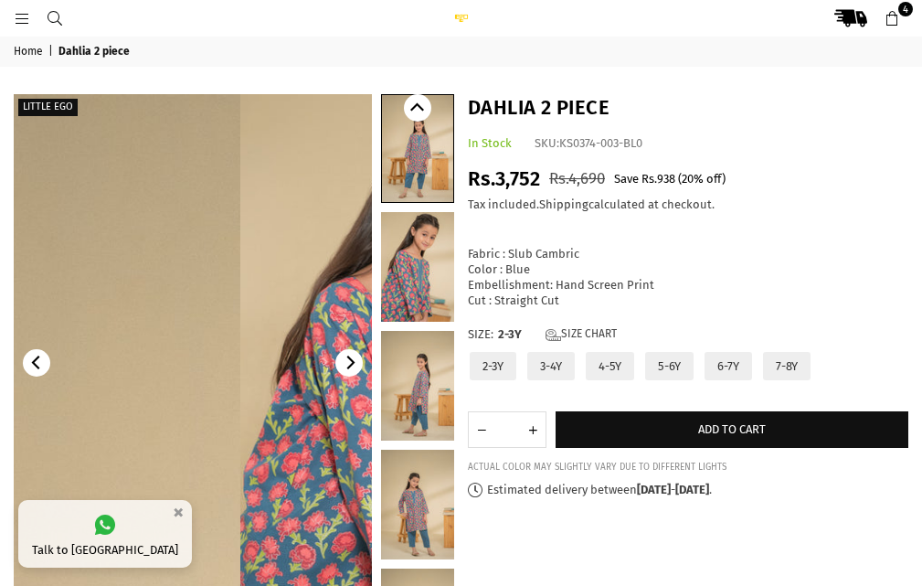
click at [112, 363] on link at bounding box center [61, 362] width 358 height 537
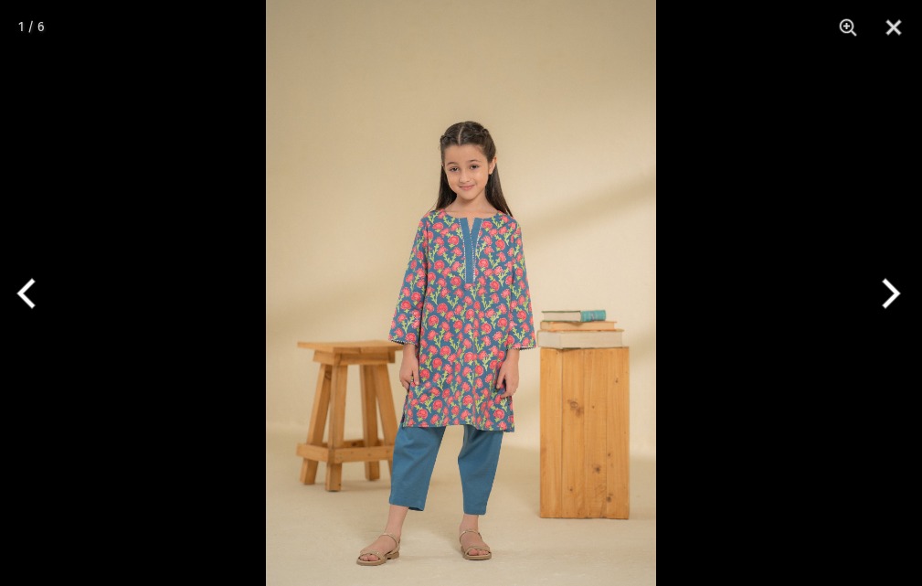
click at [37, 290] on button "Previous" at bounding box center [34, 293] width 69 height 91
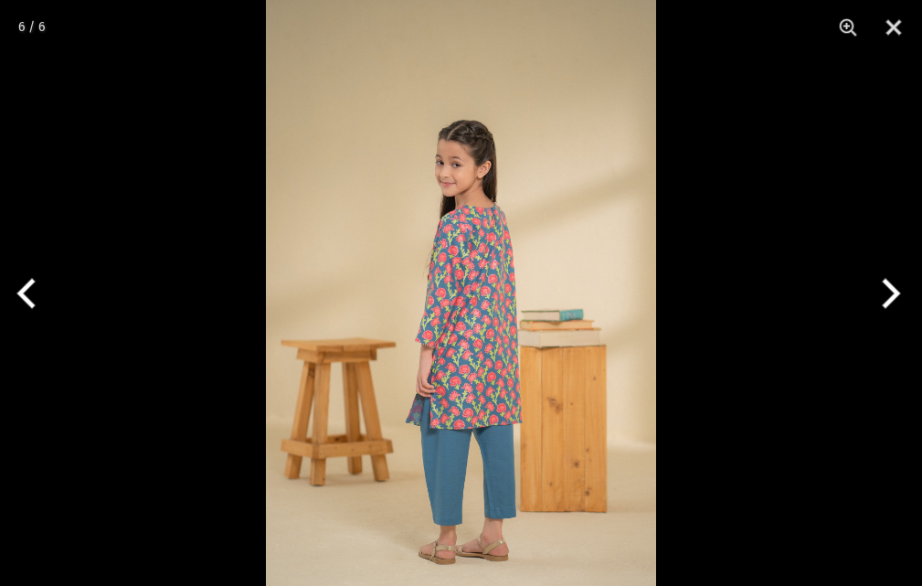
click at [330, 346] on img at bounding box center [461, 293] width 390 height 586
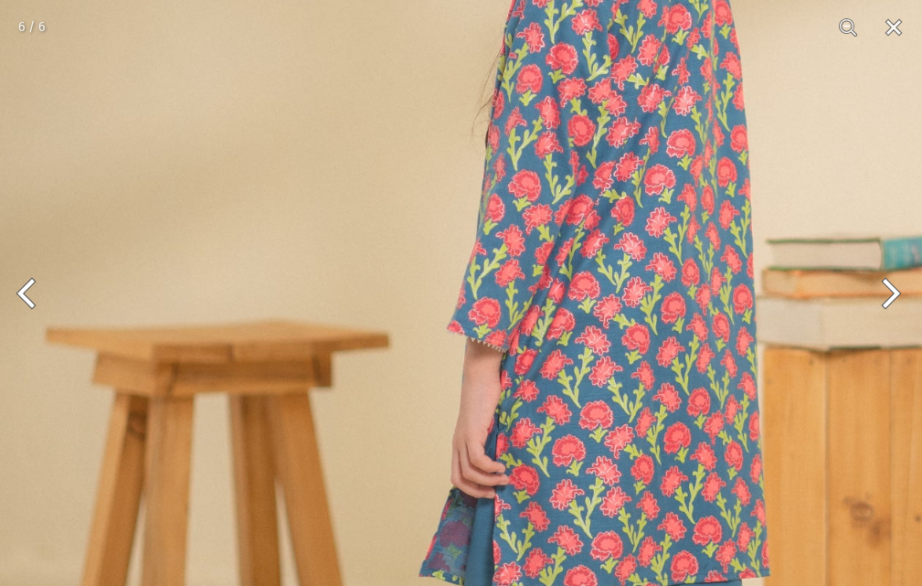
click at [330, 346] on img at bounding box center [586, 186] width 1172 height 1758
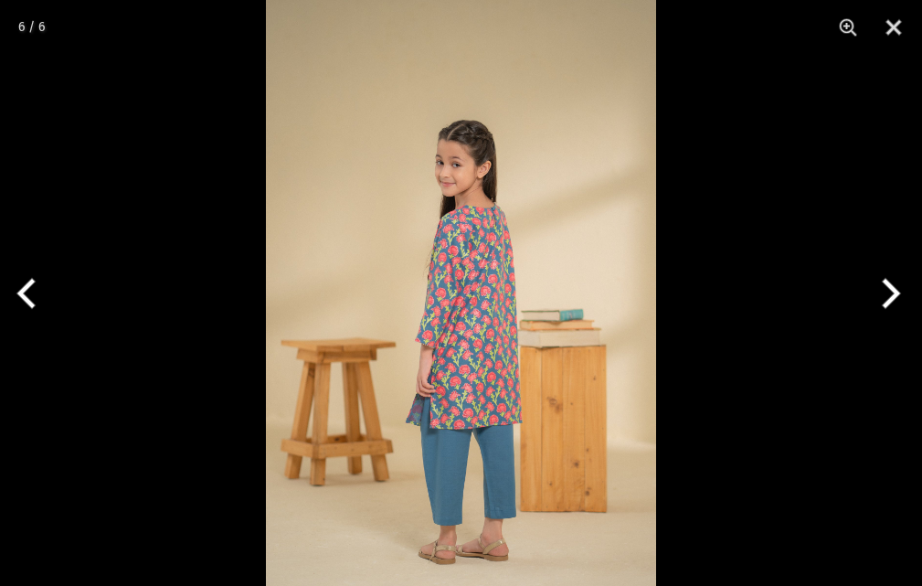
click at [330, 347] on img at bounding box center [461, 293] width 390 height 586
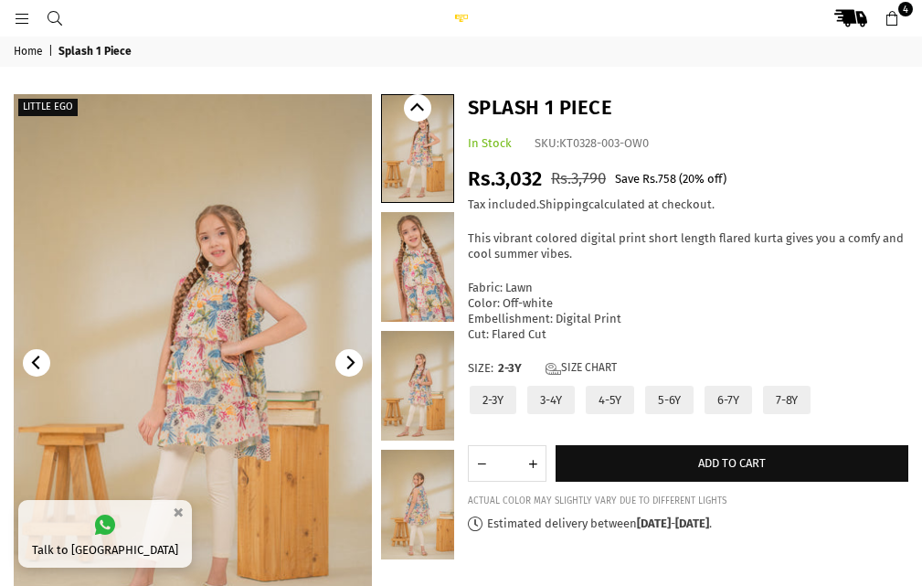
click at [149, 323] on img at bounding box center [193, 362] width 358 height 537
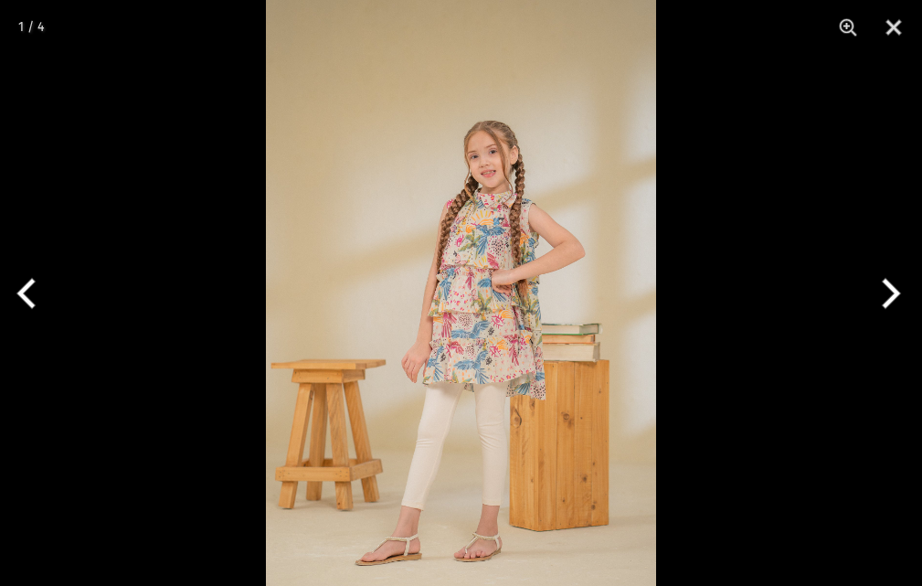
click at [37, 296] on button "Previous" at bounding box center [34, 293] width 69 height 91
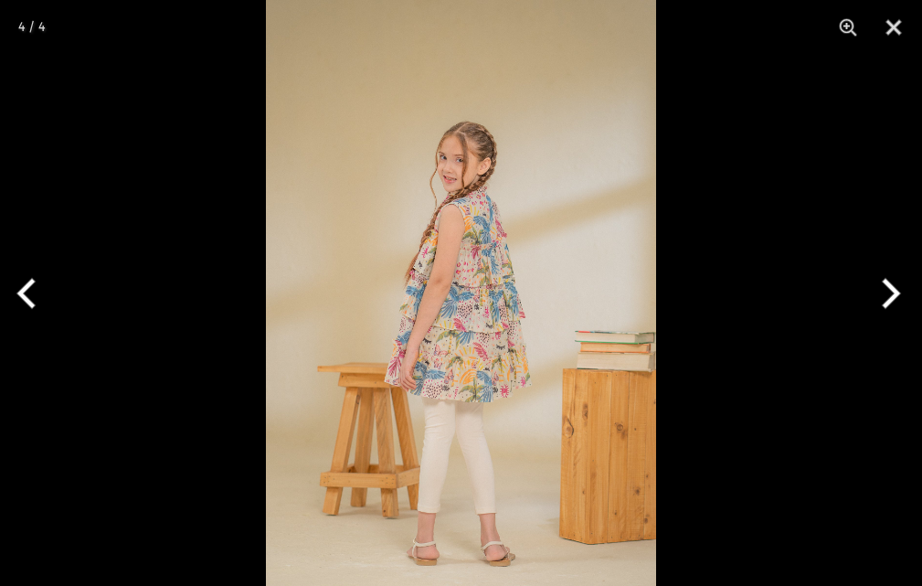
click at [27, 295] on button "Previous" at bounding box center [34, 293] width 69 height 91
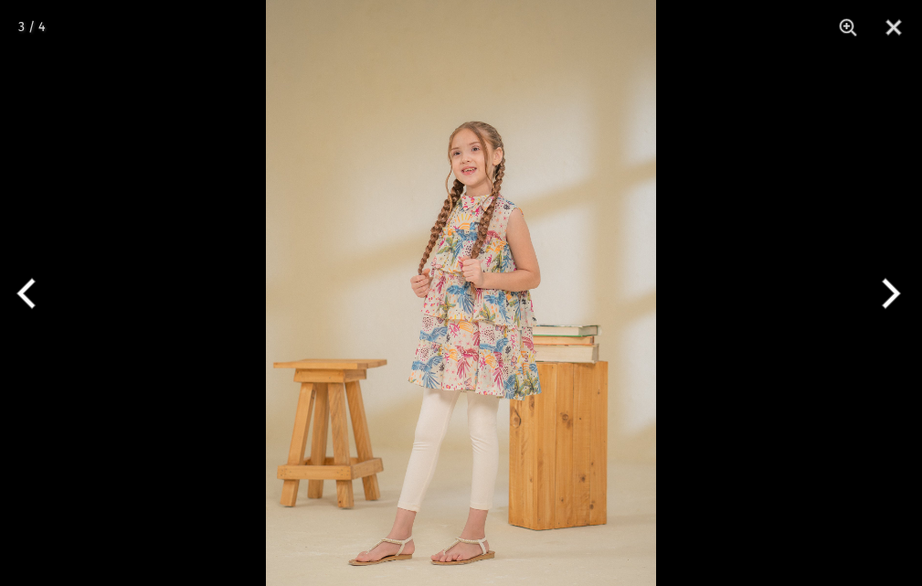
click at [19, 264] on button "Previous" at bounding box center [34, 293] width 69 height 91
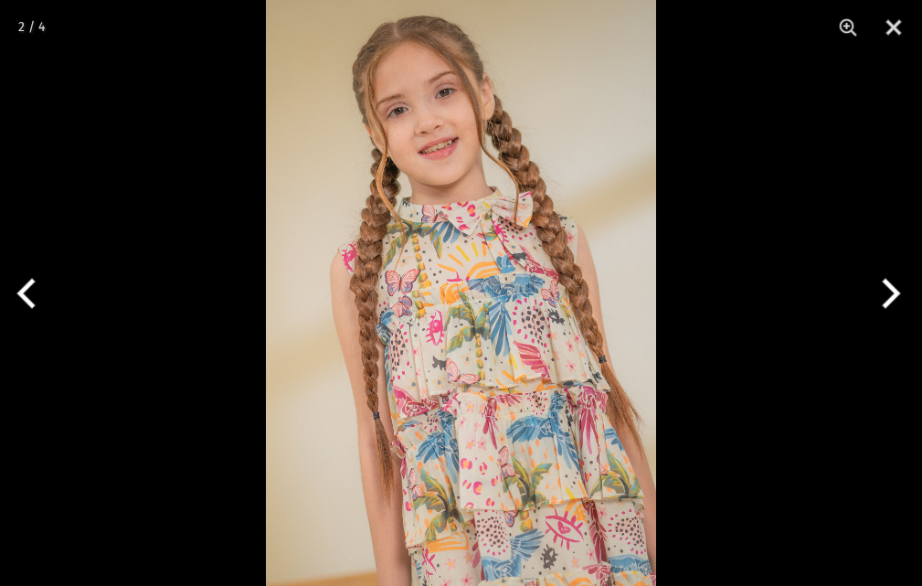
click at [19, 264] on button "Previous" at bounding box center [34, 293] width 69 height 91
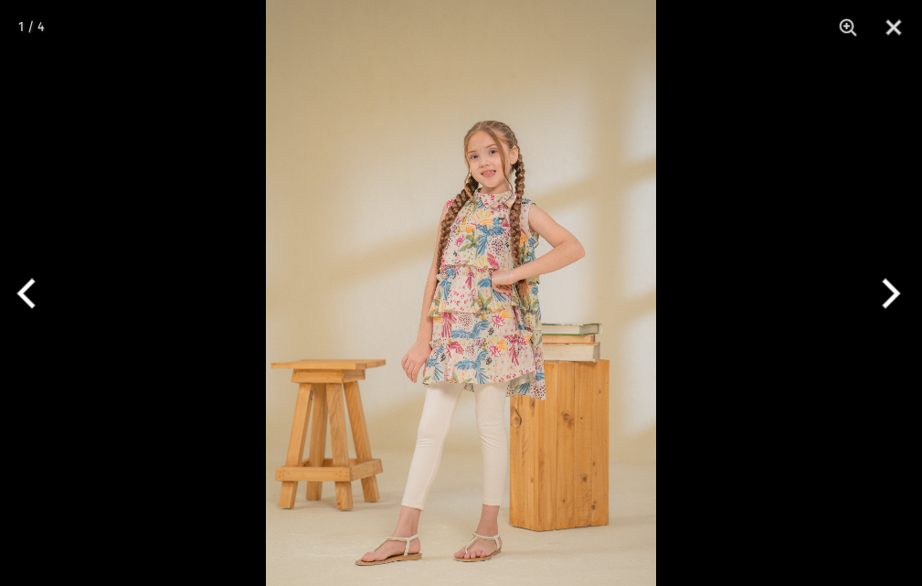
click at [19, 264] on button "Previous" at bounding box center [34, 293] width 69 height 91
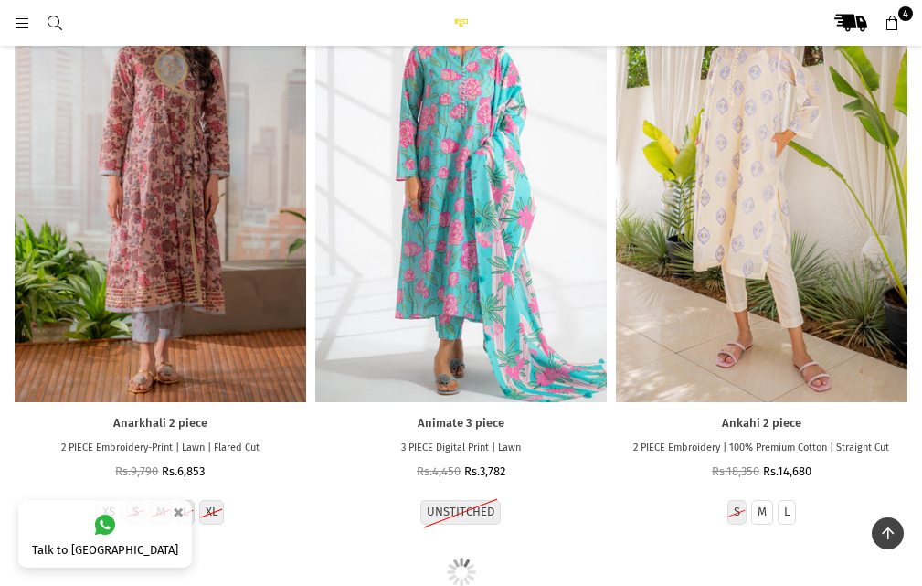
scroll to position [3428, 0]
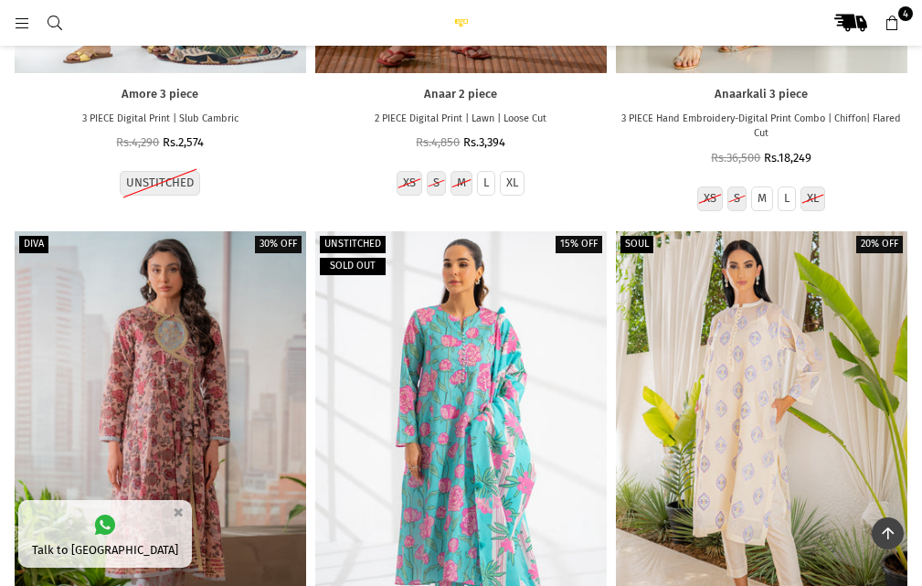
click at [894, 25] on icon at bounding box center [892, 24] width 16 height 16
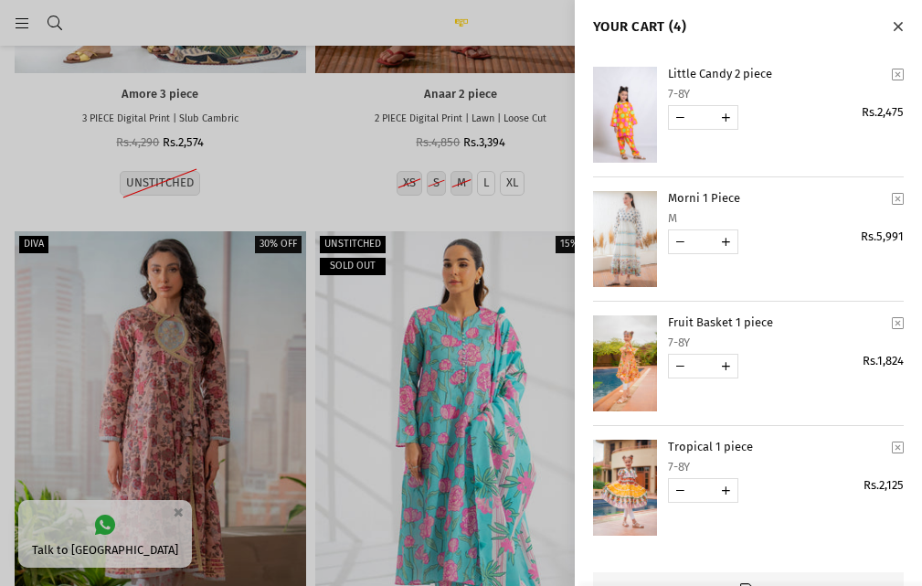
click at [892, 325] on cart-remove-button "YOUR CART" at bounding box center [898, 322] width 25 height 27
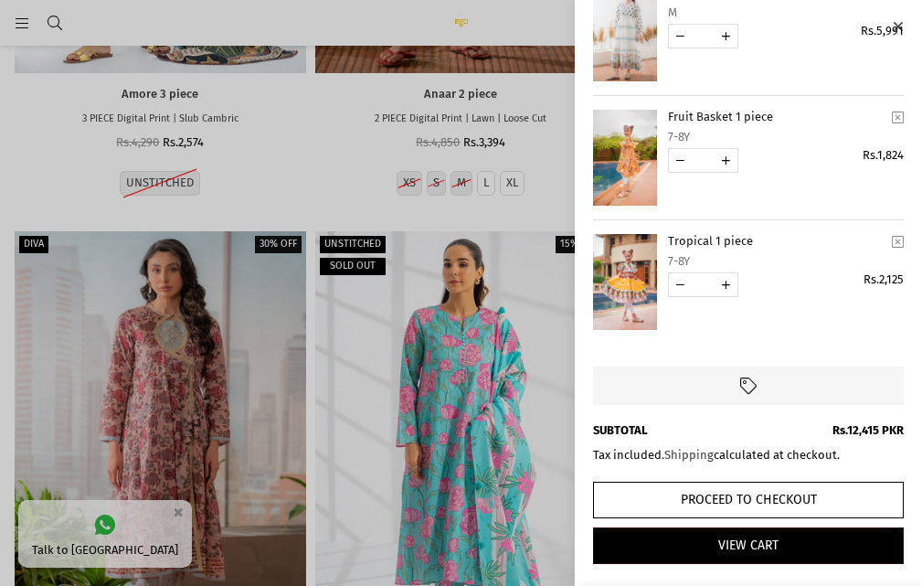
scroll to position [207, 0]
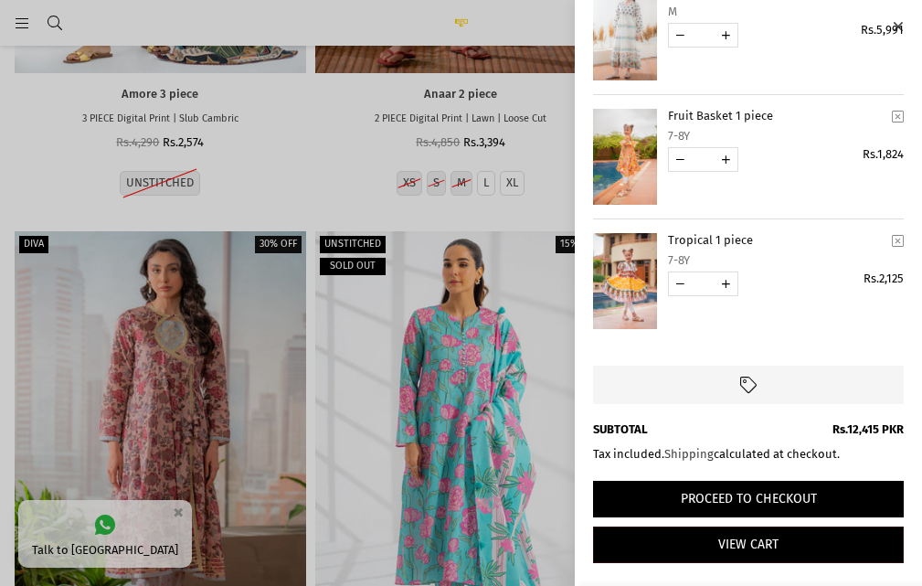
click at [729, 504] on button "Proceed to Checkout" at bounding box center [748, 499] width 311 height 37
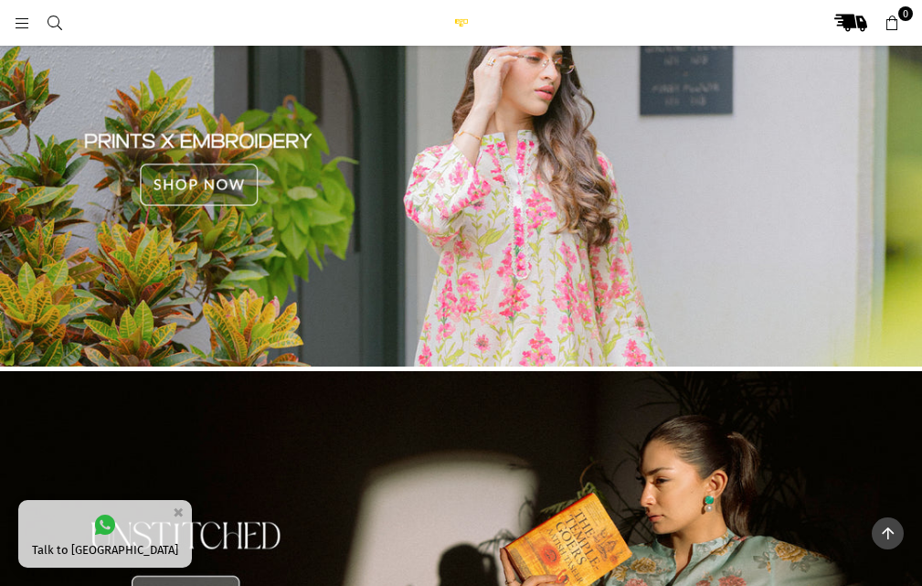
scroll to position [777, 0]
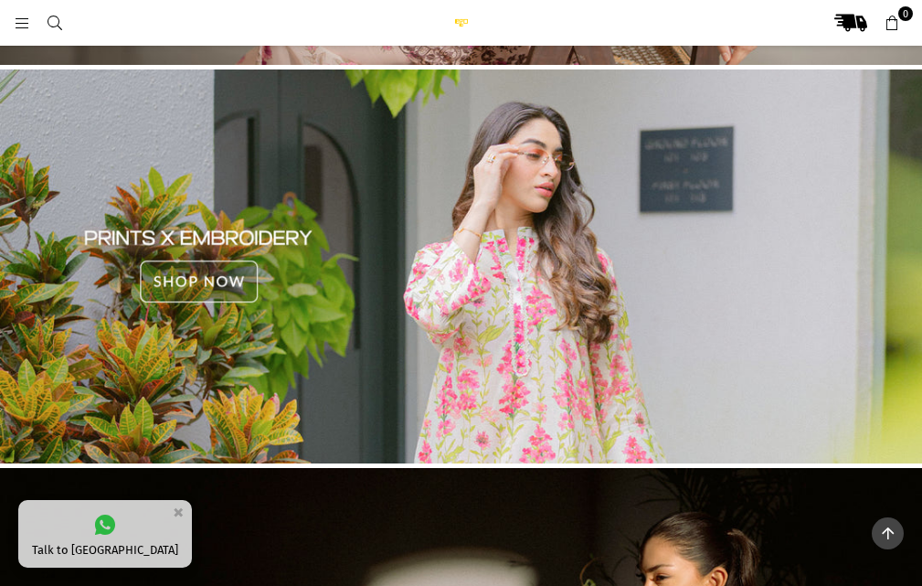
drag, startPoint x: 234, startPoint y: 281, endPoint x: 250, endPoint y: 287, distance: 17.7
click at [236, 282] on img at bounding box center [461, 266] width 922 height 394
click at [385, 323] on img at bounding box center [461, 266] width 922 height 394
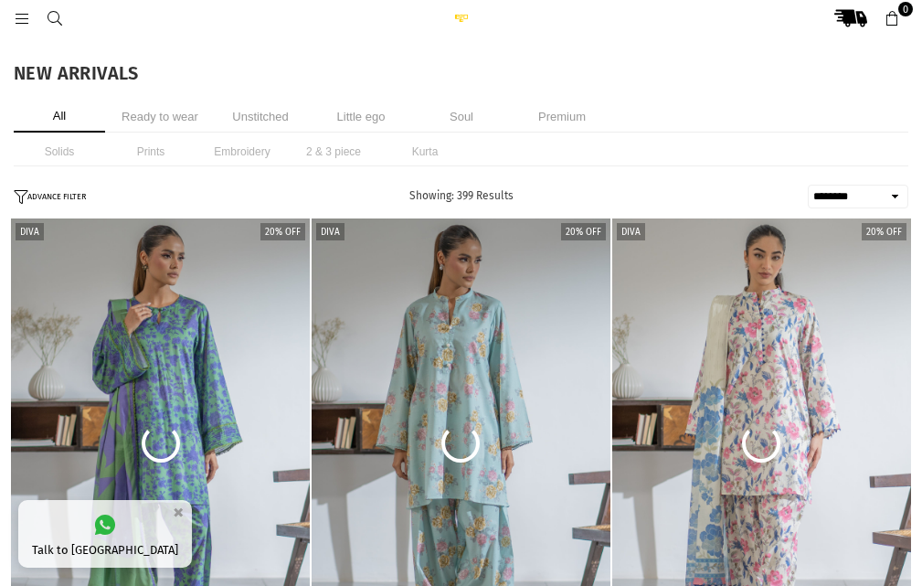
select select "******"
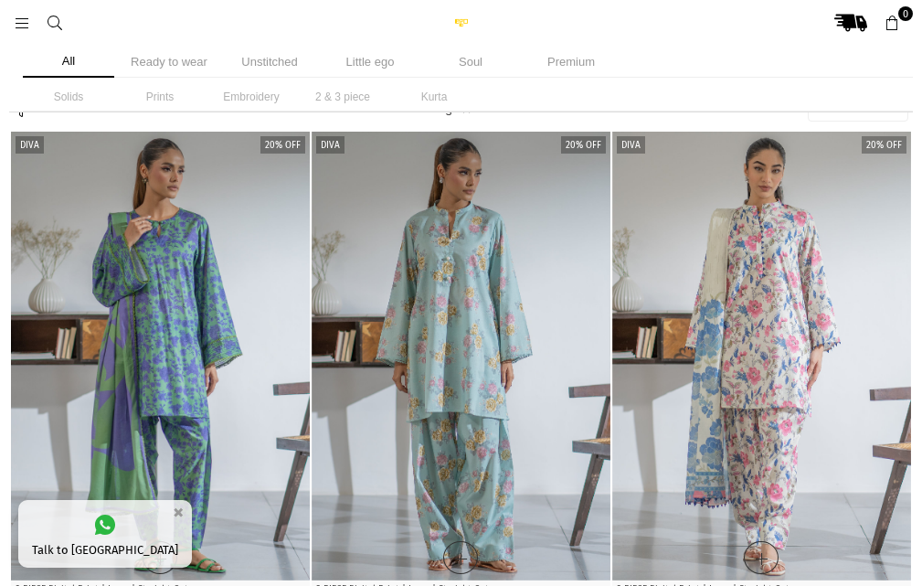
scroll to position [403, 0]
